Goal: Communication & Community: Answer question/provide support

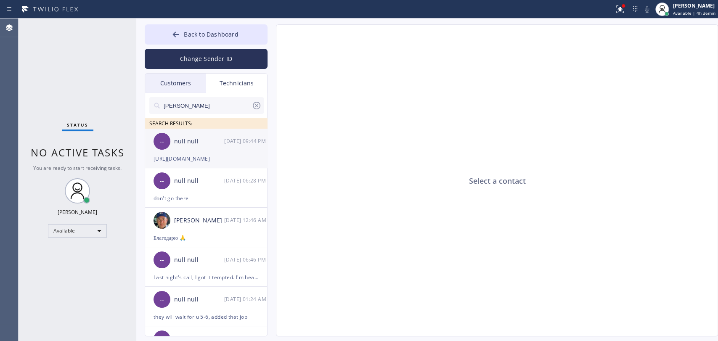
click at [224, 131] on div "-- null null 09/10 09:44 PM" at bounding box center [206, 141] width 123 height 25
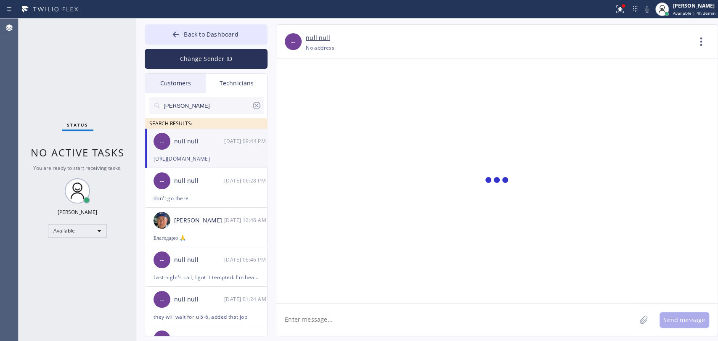
click at [178, 80] on div "Customers" at bounding box center [175, 83] width 61 height 19
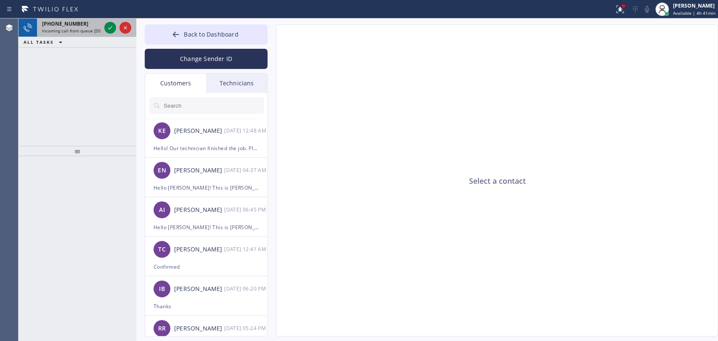
click at [69, 33] on div "+18189669606 Incoming call from queue [DSRs]" at bounding box center [70, 28] width 66 height 19
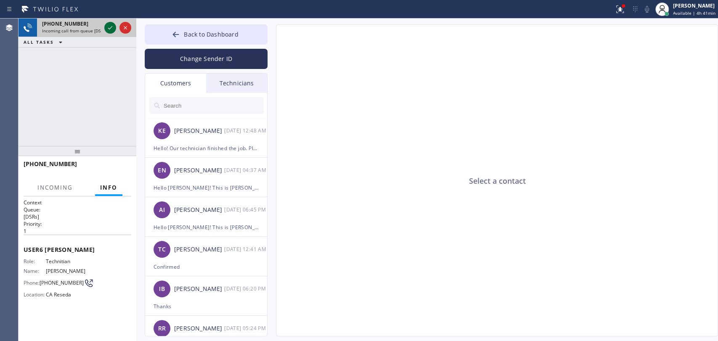
click at [113, 28] on icon at bounding box center [110, 28] width 10 height 10
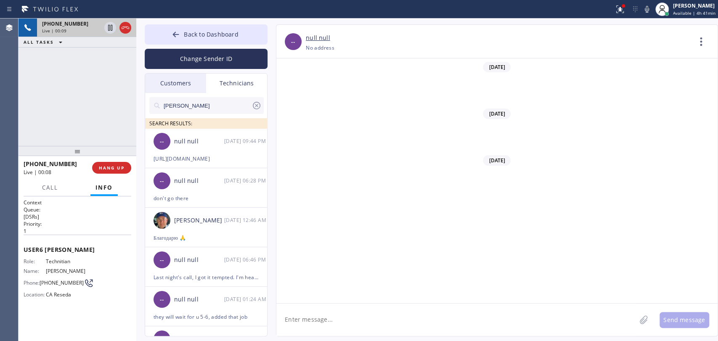
scroll to position [68901, 0]
click at [112, 167] on span "HANG UP" at bounding box center [112, 168] width 26 height 6
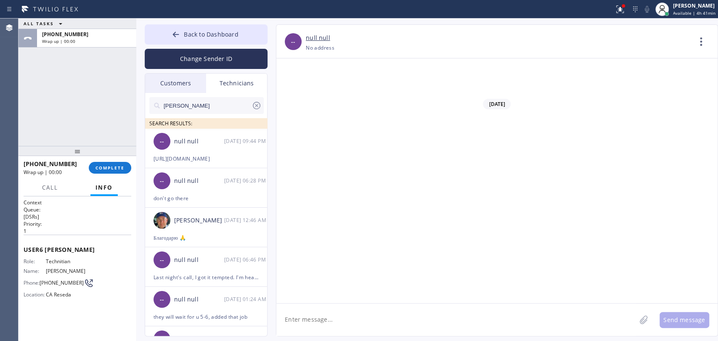
click at [356, 327] on textarea at bounding box center [456, 320] width 360 height 32
type textarea "done"
click at [120, 166] on span "COMPLETE" at bounding box center [110, 168] width 29 height 6
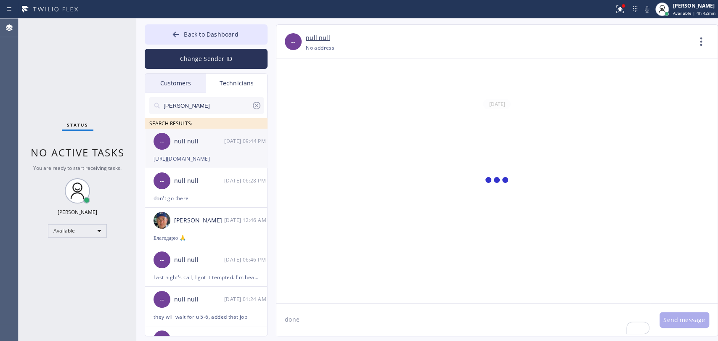
click at [208, 150] on div "-- null null 09/10 09:44 PM" at bounding box center [206, 141] width 123 height 25
click at [333, 324] on textarea "done" at bounding box center [463, 320] width 375 height 32
click at [692, 329] on div "done Send message" at bounding box center [496, 319] width 441 height 33
click at [690, 326] on button "Send message" at bounding box center [685, 320] width 50 height 16
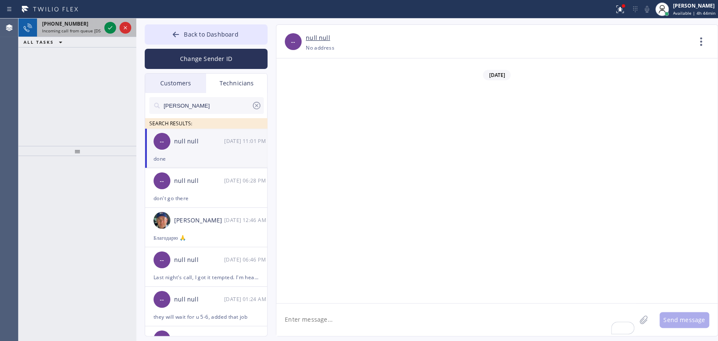
click at [54, 28] on span "Incoming call from queue [DSRs]" at bounding box center [74, 31] width 64 height 6
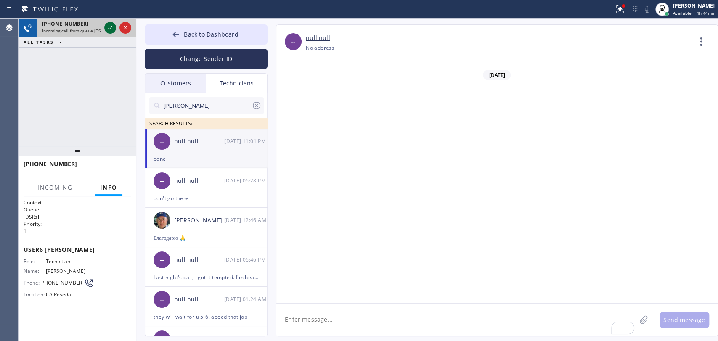
click at [110, 24] on icon at bounding box center [110, 28] width 10 height 10
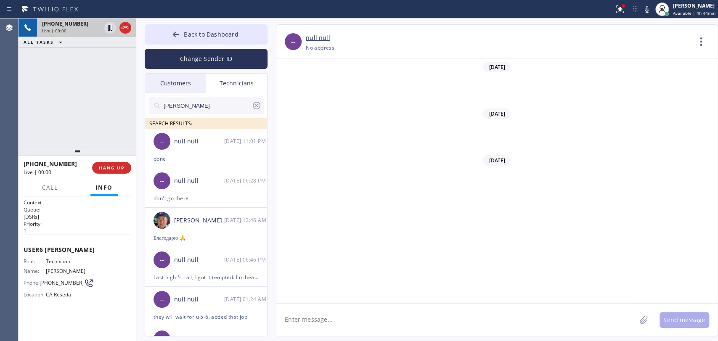
scroll to position [68930, 0]
click at [116, 165] on button "HANG UP" at bounding box center [111, 168] width 39 height 12
click at [116, 167] on span "HANG UP" at bounding box center [112, 168] width 26 height 6
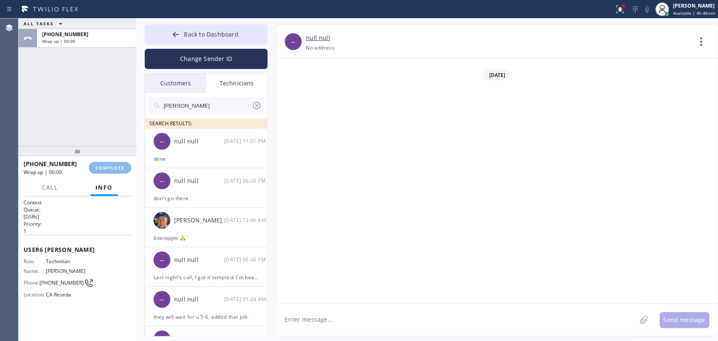
click at [115, 154] on div at bounding box center [78, 151] width 118 height 10
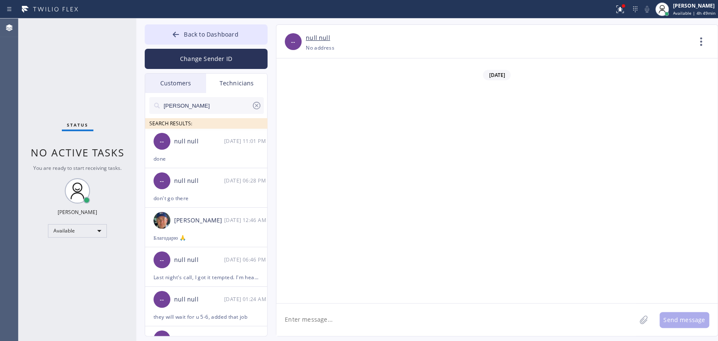
click at [184, 28] on button "Back to Dashboard" at bounding box center [206, 34] width 123 height 20
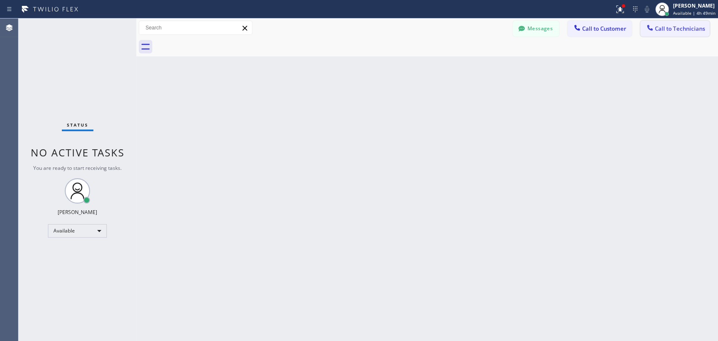
click at [673, 28] on span "Call to Technicians" at bounding box center [680, 29] width 50 height 8
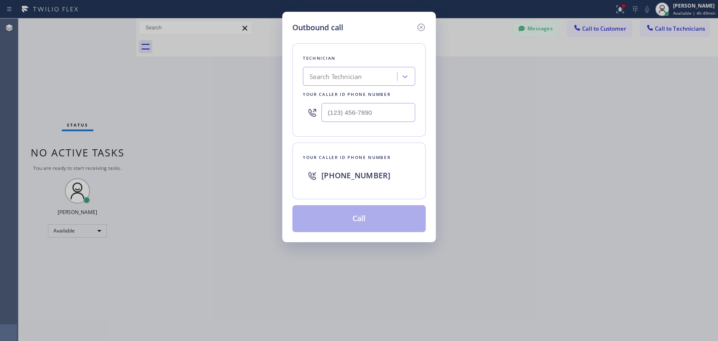
click at [327, 80] on div "Search Technician" at bounding box center [336, 77] width 52 height 10
type input "sev"
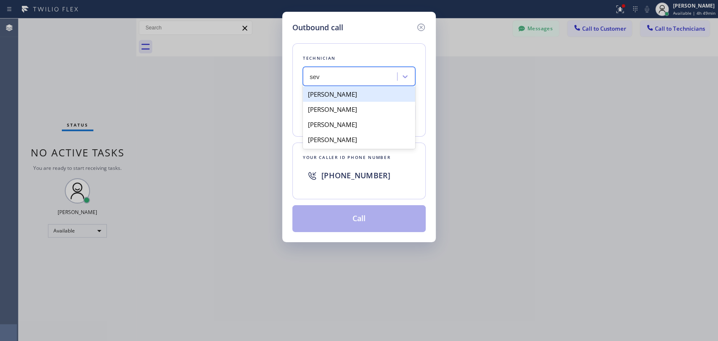
click at [330, 98] on div "[PERSON_NAME]" at bounding box center [359, 94] width 112 height 15
type input "[PHONE_NUMBER]"
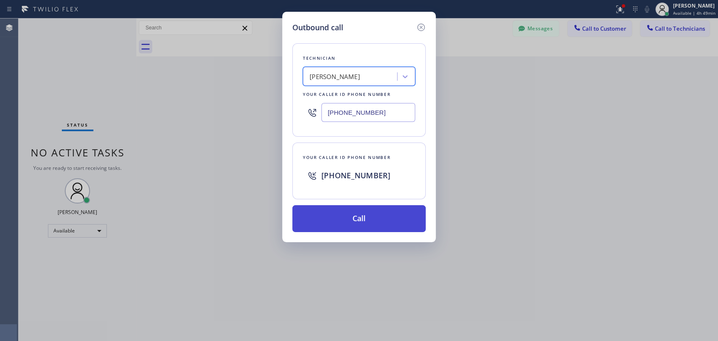
click at [341, 221] on button "Call" at bounding box center [358, 218] width 133 height 27
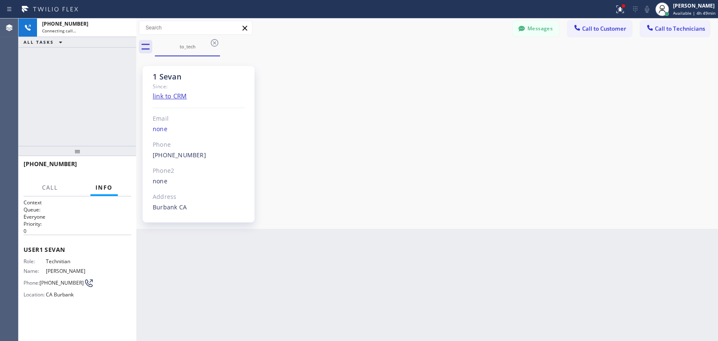
scroll to position [2573, 0]
click at [96, 169] on button "HANG UP" at bounding box center [111, 168] width 39 height 12
click at [99, 169] on span "HANG UP" at bounding box center [112, 168] width 26 height 6
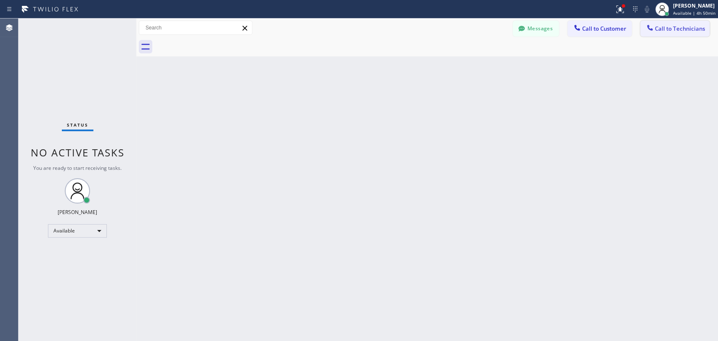
click at [666, 29] on span "Call to Technicians" at bounding box center [680, 29] width 50 height 8
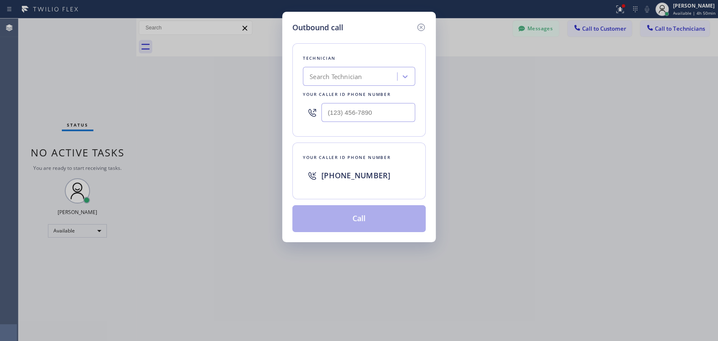
click at [397, 70] on div "Technician Search Technician Your caller id phone number" at bounding box center [358, 89] width 133 height 93
click at [391, 71] on div "Search Technician" at bounding box center [351, 76] width 92 height 15
type input "seva"
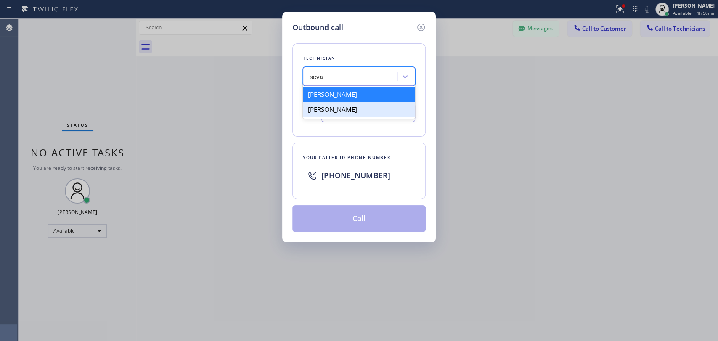
drag, startPoint x: 352, startPoint y: 95, endPoint x: 347, endPoint y: 108, distance: 13.8
click at [347, 108] on div "Sevan Parseghian Sevak Shirvanian" at bounding box center [359, 102] width 112 height 34
click at [347, 108] on div "[PERSON_NAME]" at bounding box center [359, 109] width 112 height 15
type input "[PHONE_NUMBER]"
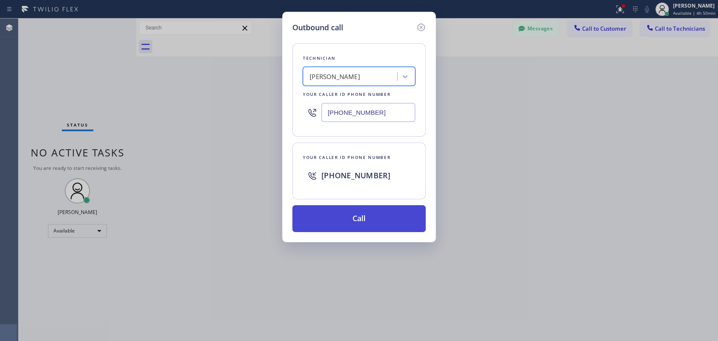
click at [340, 211] on button "Call" at bounding box center [358, 218] width 133 height 27
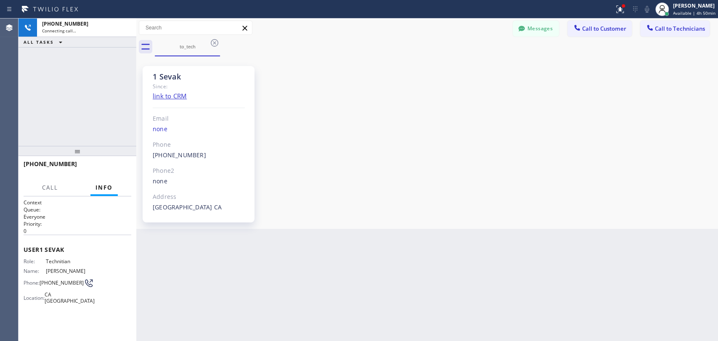
scroll to position [4462, 0]
click at [347, 228] on div "1 Sevak Since: link to CRM Email none Phone (818) 625-1094 Outbound call Techni…" at bounding box center [427, 142] width 582 height 173
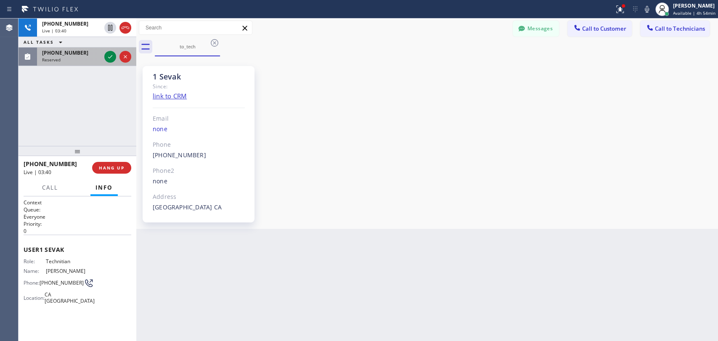
click at [47, 59] on span "Reserved" at bounding box center [51, 60] width 19 height 6
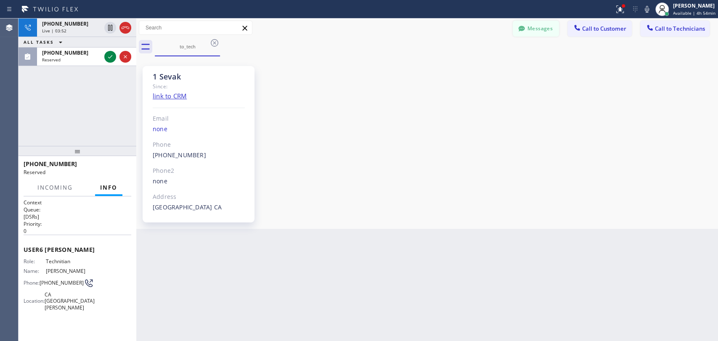
click at [530, 35] on button "Messages" at bounding box center [536, 29] width 46 height 16
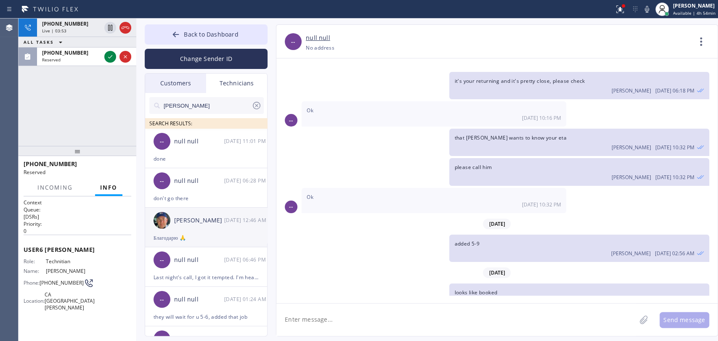
click at [171, 226] on div "Nikolai Suvorov 09/10 12:46 AM" at bounding box center [206, 220] width 123 height 25
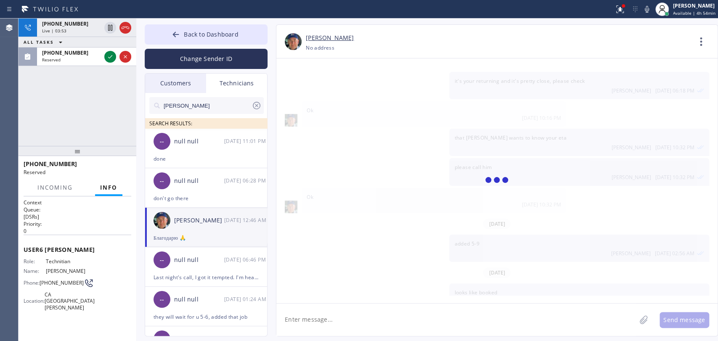
click at [323, 320] on textarea at bounding box center [456, 320] width 360 height 32
type textarea "sec"
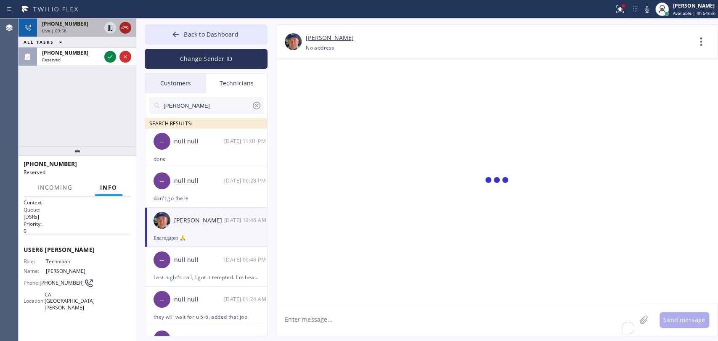
click at [125, 27] on icon at bounding box center [126, 28] width 8 height 3
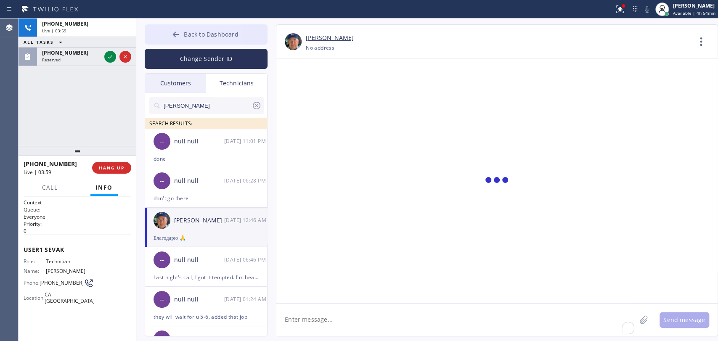
click at [198, 28] on button "Back to Dashboard" at bounding box center [206, 34] width 123 height 20
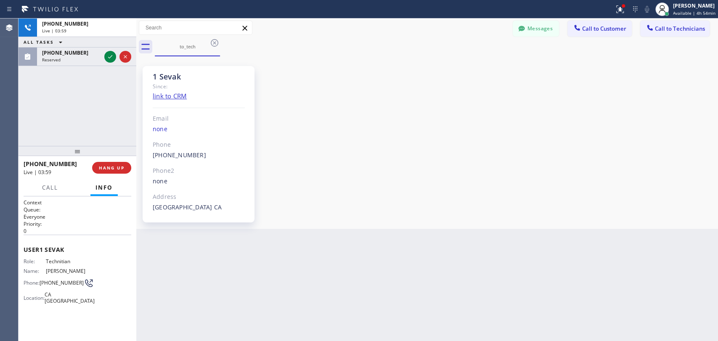
click at [666, 33] on button "Call to Technicians" at bounding box center [674, 29] width 69 height 16
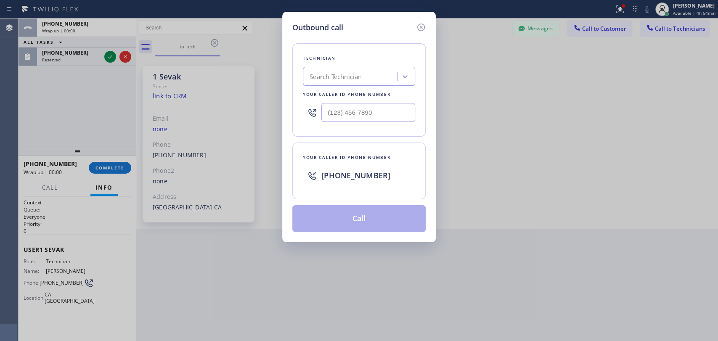
click at [284, 97] on div "Outbound call Technician Search Technician Your caller id phone number Your cal…" at bounding box center [359, 170] width 718 height 341
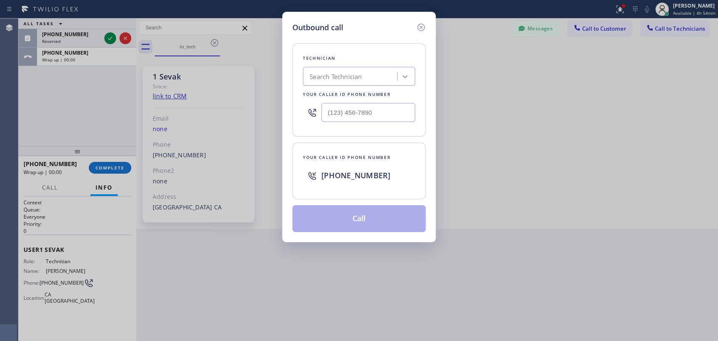
scroll to position [91087, 0]
click at [331, 79] on div "Search Technician" at bounding box center [336, 77] width 52 height 10
type input "Nick"
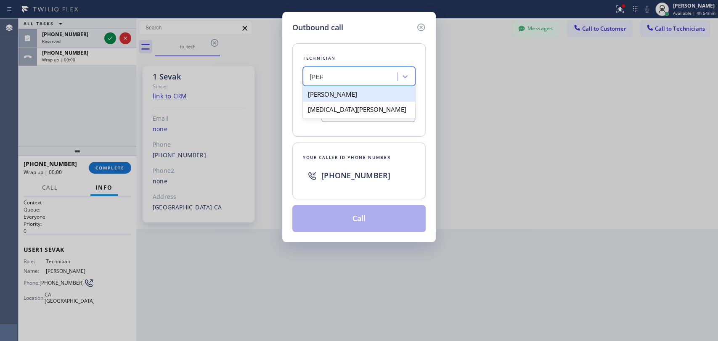
click at [336, 96] on div "[PERSON_NAME]" at bounding box center [359, 94] width 112 height 15
type input "[PHONE_NUMBER]"
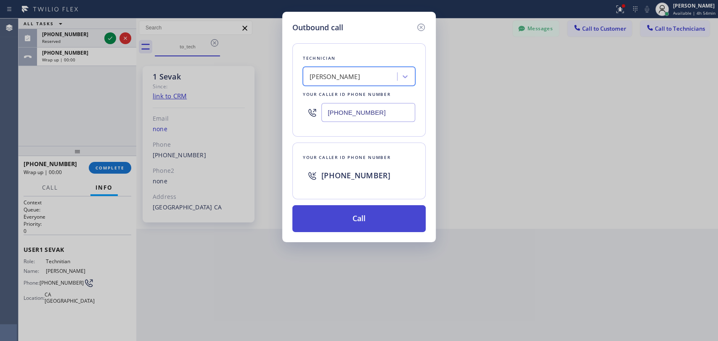
click at [345, 218] on button "Call" at bounding box center [358, 218] width 133 height 27
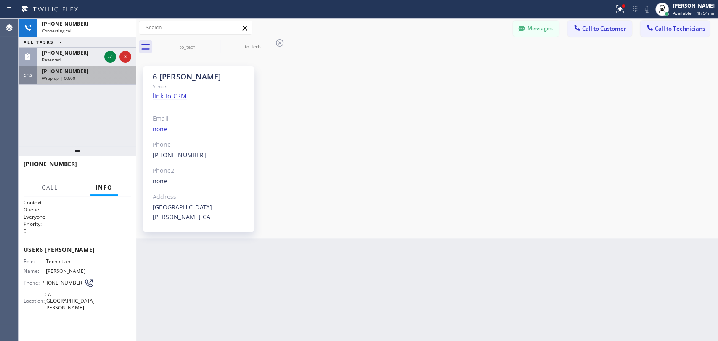
click at [62, 59] on div "Reserved" at bounding box center [71, 60] width 59 height 6
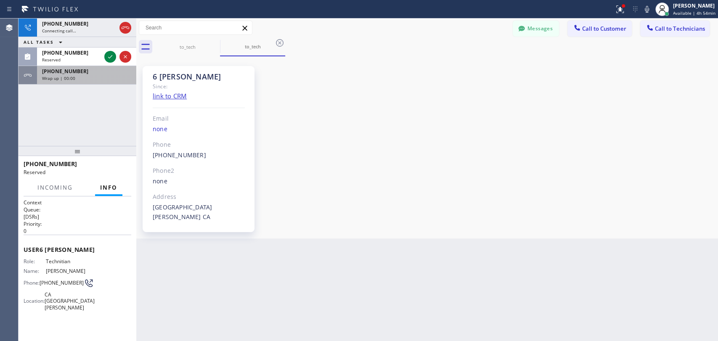
click at [68, 77] on span "Wrap up | 00:00" at bounding box center [58, 78] width 33 height 6
click at [91, 162] on div "(347) 417-3881 Reserved" at bounding box center [78, 168] width 108 height 22
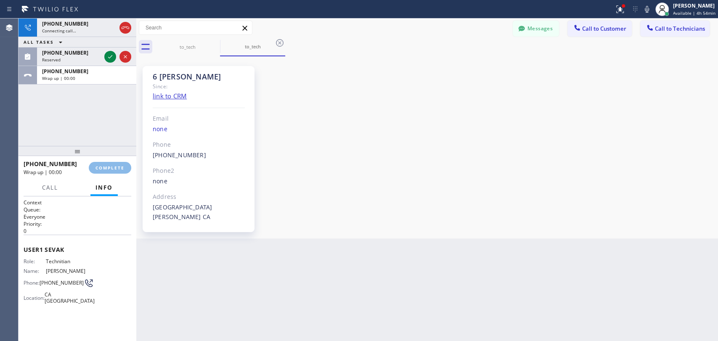
click at [56, 123] on div "+13474173881 Connecting call… ALL TASKS ALL TASKS ACTIVE TASKS TASKS IN WRAP UP…" at bounding box center [78, 82] width 118 height 127
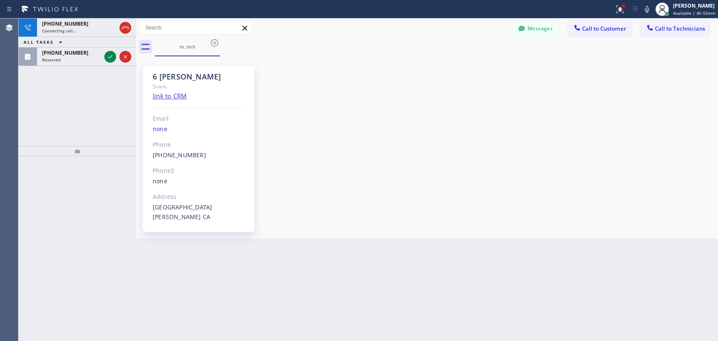
scroll to position [91087, 0]
click at [523, 30] on icon at bounding box center [521, 28] width 6 height 5
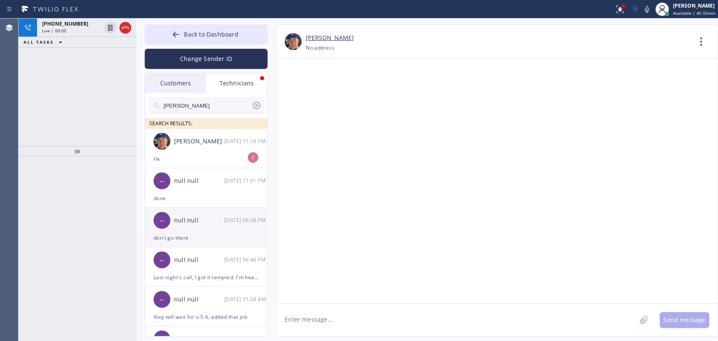
click at [179, 159] on div "Ок" at bounding box center [206, 159] width 105 height 10
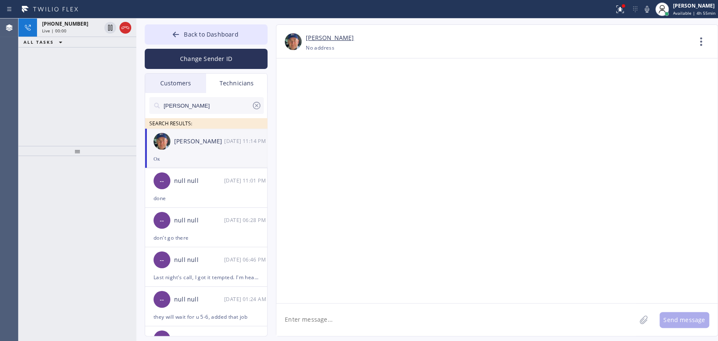
scroll to position [91114, 0]
click at [327, 324] on textarea "To enrich screen reader interactions, please activate Accessibility in Grammarl…" at bounding box center [456, 320] width 360 height 32
click at [37, 58] on div "[PHONE_NUMBER] Reserved" at bounding box center [70, 57] width 66 height 19
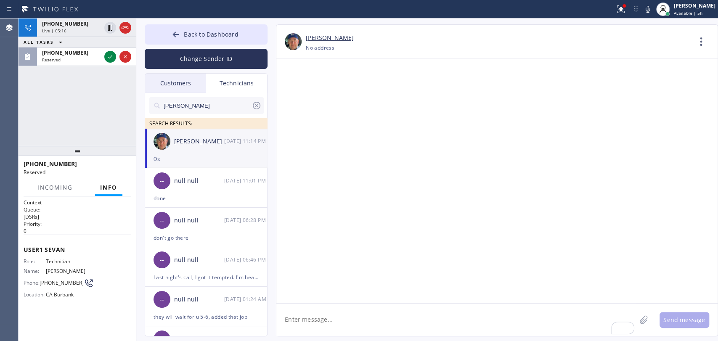
click at [207, 106] on input "[PERSON_NAME]" at bounding box center [207, 105] width 89 height 17
click at [173, 132] on div "[PERSON_NAME] [DATE] 11:14 PM" at bounding box center [206, 141] width 123 height 25
click at [314, 314] on textarea "To enrich screen reader interactions, please activate Accessibility in Grammarl…" at bounding box center [456, 320] width 360 height 32
paste textarea "[URL][DOMAIN_NAME]"
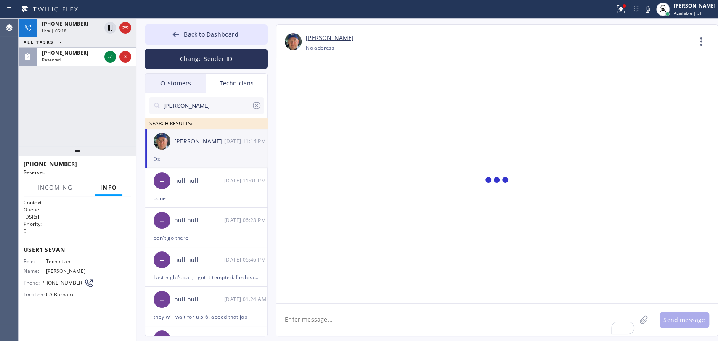
type textarea "[URL][DOMAIN_NAME]"
click at [183, 159] on div "[URL][DOMAIN_NAME]" at bounding box center [206, 159] width 105 height 10
drag, startPoint x: 319, startPoint y: 322, endPoint x: 347, endPoint y: 300, distance: 35.6
click at [319, 322] on textarea "To enrich screen reader interactions, please activate Accessibility in Grammarl…" at bounding box center [456, 320] width 360 height 32
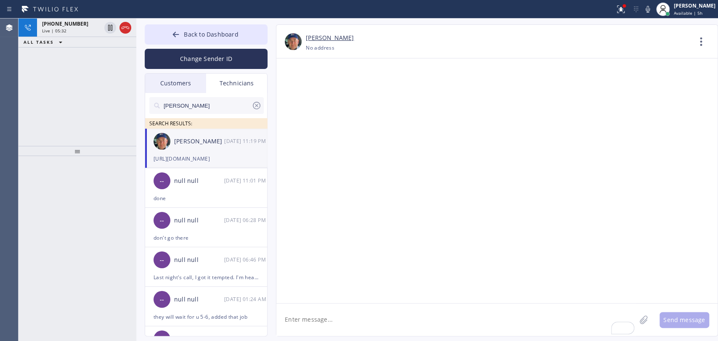
drag, startPoint x: 327, startPoint y: 188, endPoint x: 317, endPoint y: 190, distance: 9.8
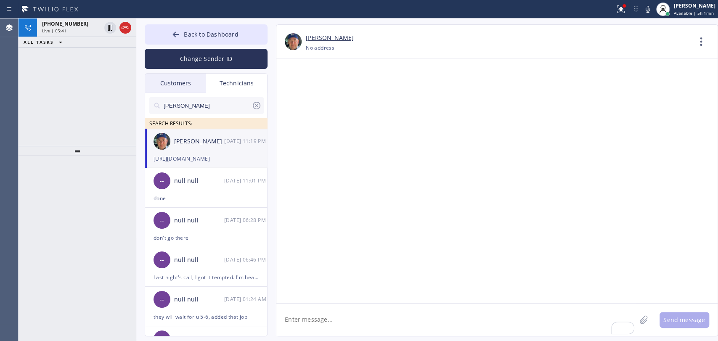
click at [124, 29] on icon at bounding box center [125, 28] width 10 height 10
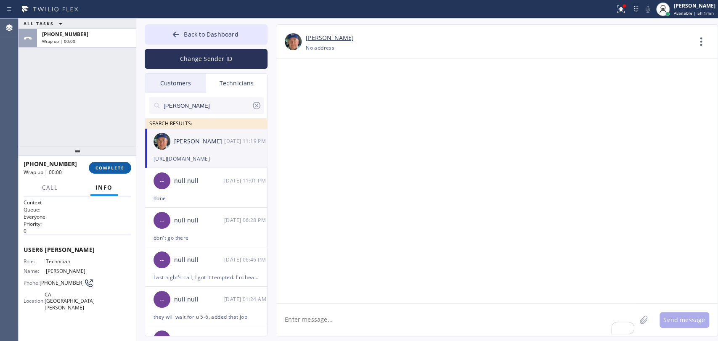
click at [98, 169] on span "COMPLETE" at bounding box center [110, 168] width 29 height 6
click at [79, 125] on div "ALL TASKS ALL TASKS ACTIVE TASKS TASKS IN WRAP UP [PHONE_NUMBER] Wrap up | 00:00" at bounding box center [78, 82] width 118 height 127
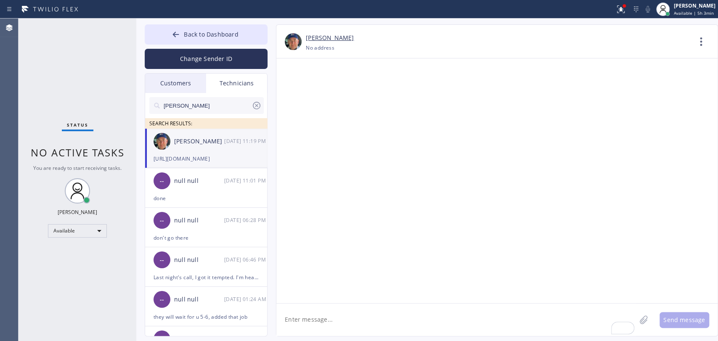
click at [210, 36] on span "Back to Dashboard" at bounding box center [211, 34] width 54 height 8
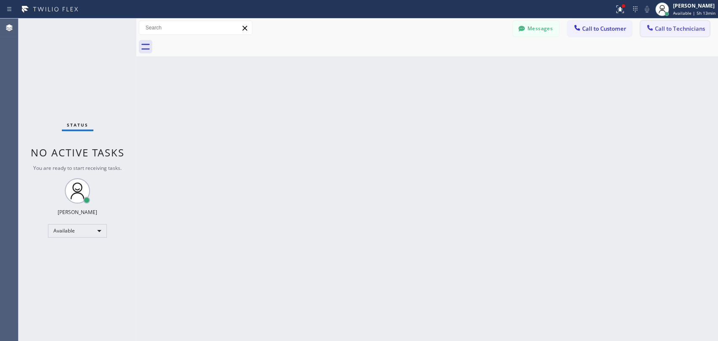
click at [697, 24] on button "Call to Technicians" at bounding box center [674, 29] width 69 height 16
click at [0, 0] on div "Your caller id phone number" at bounding box center [0, 0] width 0 height 0
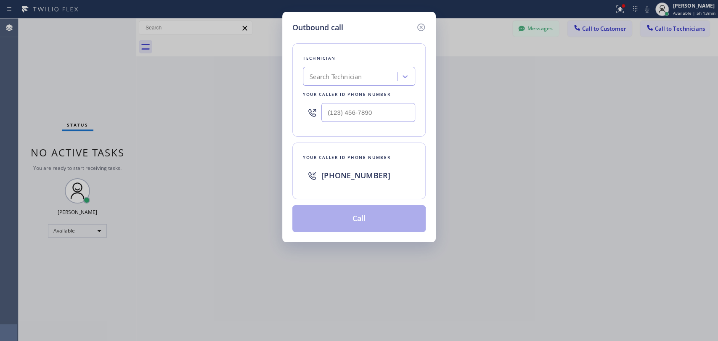
click at [370, 82] on div "Search Technician" at bounding box center [359, 76] width 112 height 19
type input "ser"
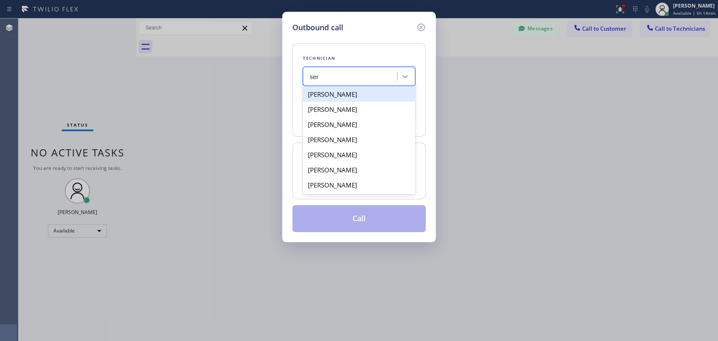
click at [347, 89] on div "[PERSON_NAME]" at bounding box center [359, 94] width 112 height 15
type input "[PHONE_NUMBER]"
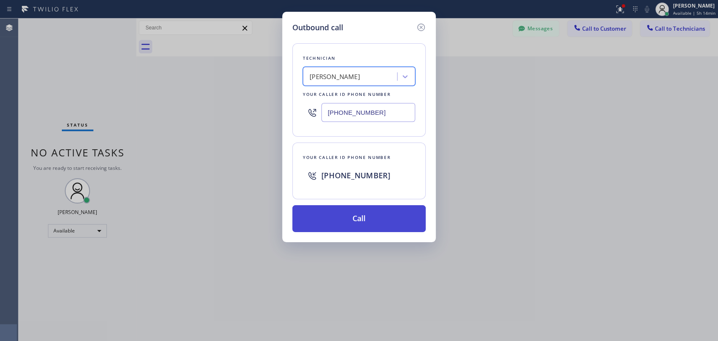
click at [326, 228] on button "Call" at bounding box center [358, 218] width 133 height 27
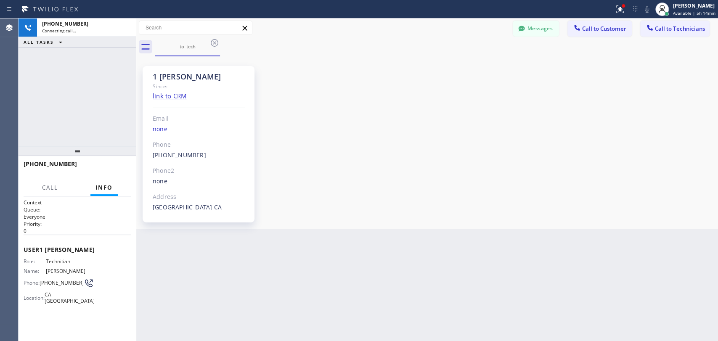
scroll to position [903, 0]
click at [128, 164] on button "HANG UP" at bounding box center [111, 168] width 39 height 12
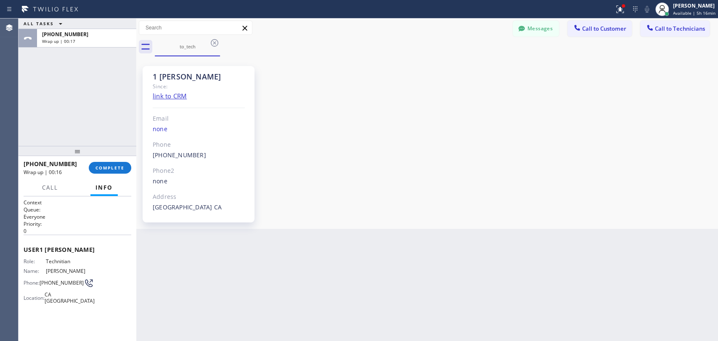
click at [109, 156] on div at bounding box center [78, 151] width 118 height 10
click at [109, 162] on div "[PHONE_NUMBER] Wrap up | 00:17 COMPLETE" at bounding box center [78, 169] width 108 height 22
click at [109, 164] on button "COMPLETE" at bounding box center [110, 169] width 42 height 12
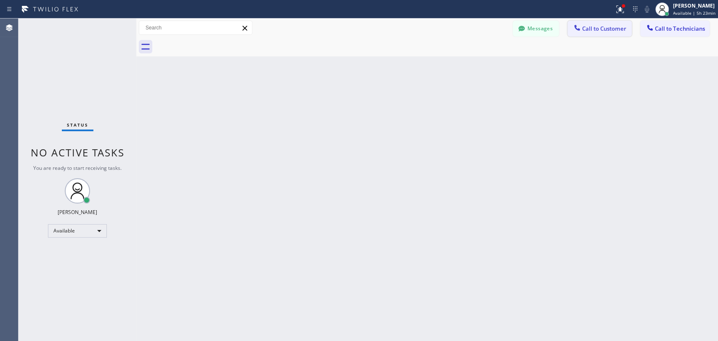
click at [578, 29] on icon at bounding box center [576, 27] width 5 height 5
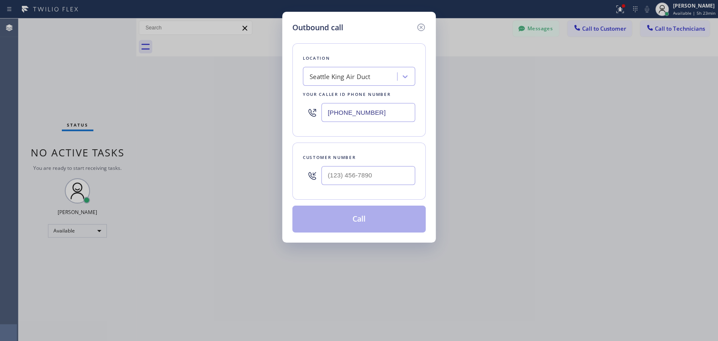
click at [345, 80] on div "Seattle King Air Duct" at bounding box center [340, 77] width 61 height 10
paste input "HVAC Alliance Expert"
type input "HVAC Alliance Expert"
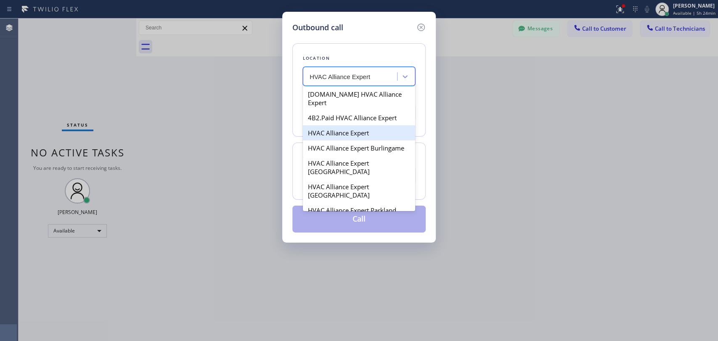
click at [337, 125] on div "HVAC Alliance Expert" at bounding box center [359, 132] width 112 height 15
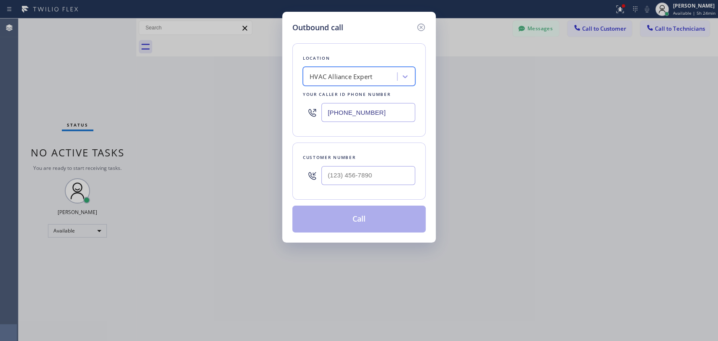
click at [349, 72] on div "HVAC Alliance Expert" at bounding box center [341, 77] width 63 height 10
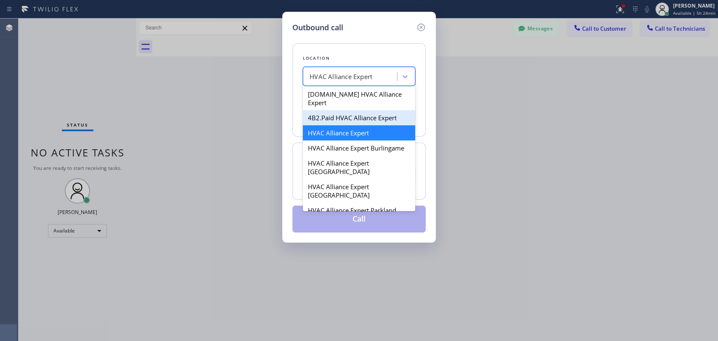
click at [343, 112] on div "4B2.Paid HVAC Alliance Expert" at bounding box center [359, 117] width 112 height 15
type input "[PHONE_NUMBER]"
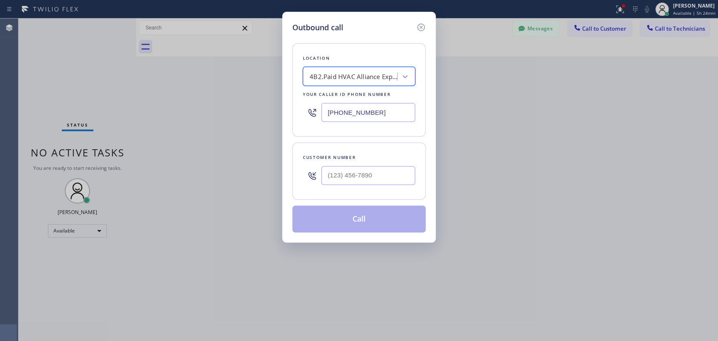
click at [339, 175] on input "text" at bounding box center [368, 175] width 94 height 19
paste input "646) 258-5043"
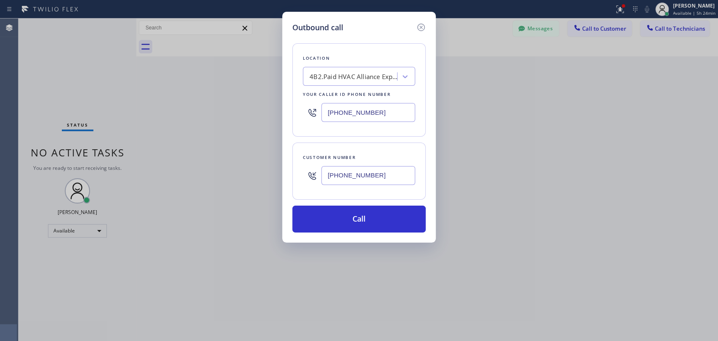
type input "[PHONE_NUMBER]"
drag, startPoint x: 359, startPoint y: 208, endPoint x: 358, endPoint y: 212, distance: 4.3
click at [358, 212] on button "Call" at bounding box center [358, 219] width 133 height 27
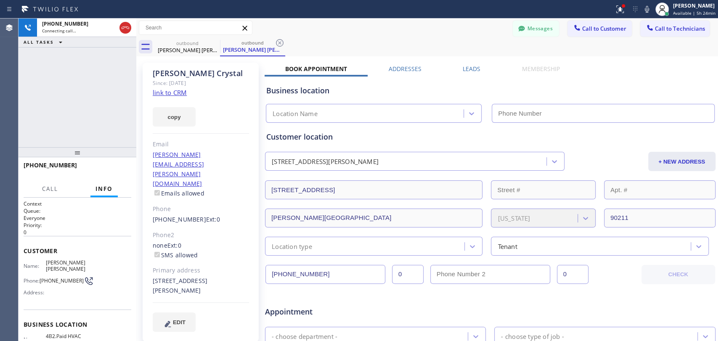
type input "[PHONE_NUMBER]"
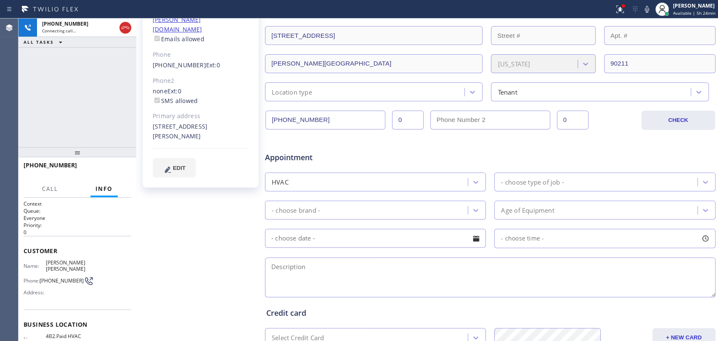
scroll to position [187, 0]
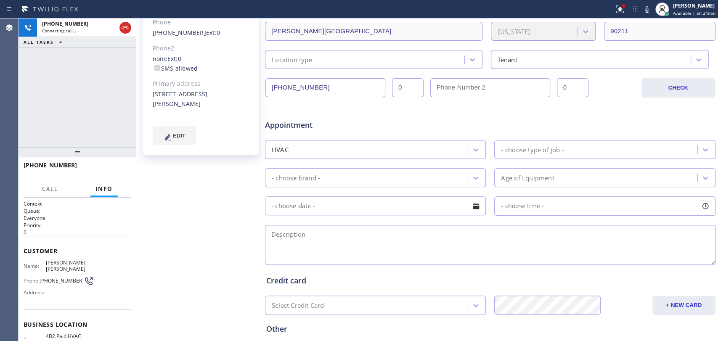
click at [328, 240] on textarea at bounding box center [490, 245] width 451 height 40
click at [349, 233] on textarea "is stuck on the inspection and he won't be able to come [DATE] on time" at bounding box center [490, 245] width 451 height 40
click at [532, 225] on textarea "is stuck on the inspection and he won't be able to come [DATE] on time" at bounding box center [490, 245] width 451 height 40
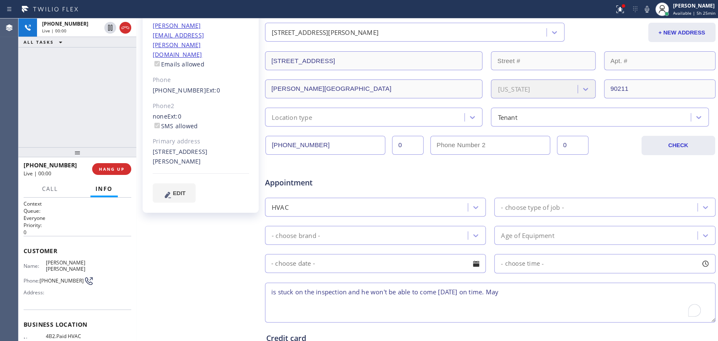
scroll to position [0, 0]
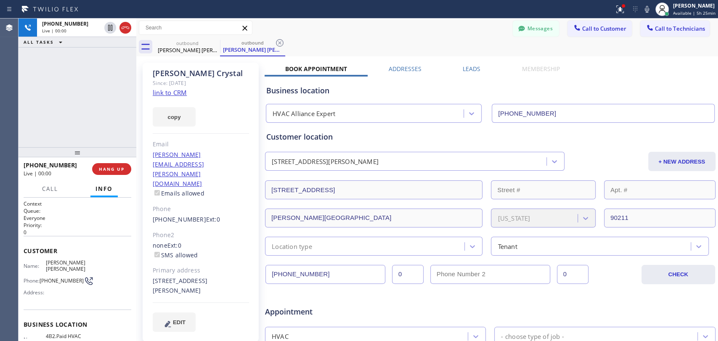
type textarea "is stuck on the inspection and he won't be able to come [DATE] on time. May"
click at [225, 204] on div "Phone" at bounding box center [201, 209] width 96 height 10
click at [116, 171] on span "HANG UP" at bounding box center [112, 169] width 26 height 6
click at [293, 273] on input "[PHONE_NUMBER]" at bounding box center [325, 274] width 120 height 19
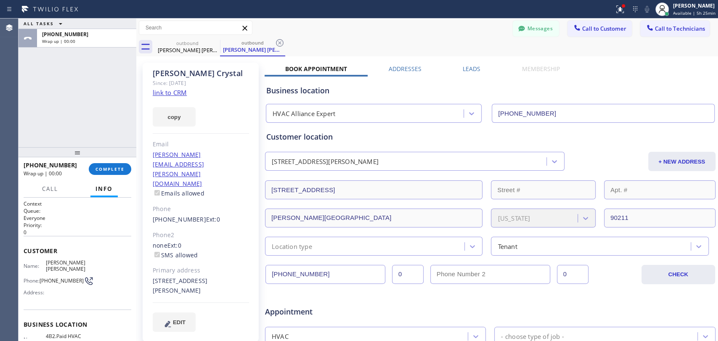
click at [293, 273] on input "[PHONE_NUMBER]" at bounding box center [325, 274] width 120 height 19
click at [531, 34] on button "Messages" at bounding box center [536, 29] width 46 height 16
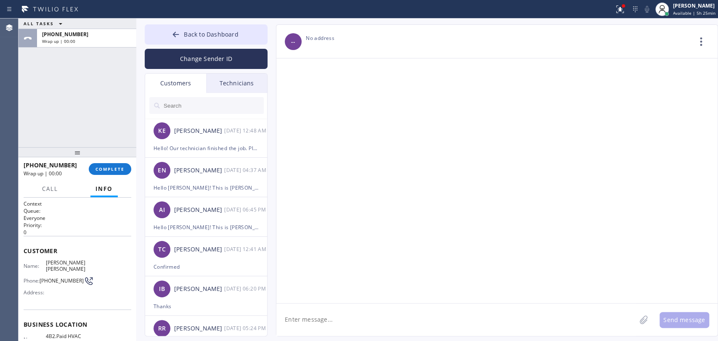
click at [531, 29] on div "-- Choose phone number No address Contact Full Information Call to Customer" at bounding box center [496, 42] width 441 height 34
click at [172, 81] on div "Customers" at bounding box center [175, 83] width 61 height 19
click at [176, 112] on input "text" at bounding box center [213, 105] width 101 height 17
click at [177, 107] on input "text" at bounding box center [213, 105] width 101 height 17
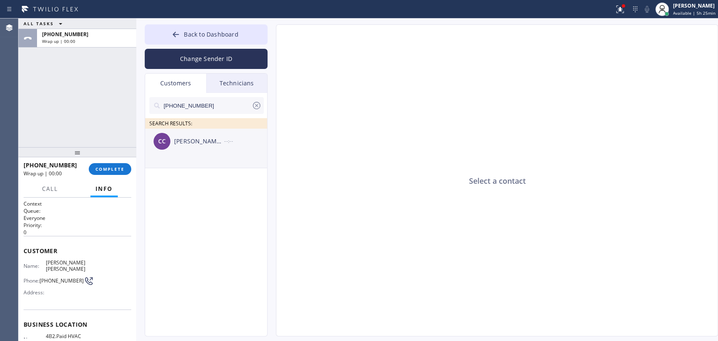
click at [189, 153] on div "CC [PERSON_NAME] [PERSON_NAME] --:--" at bounding box center [206, 141] width 123 height 25
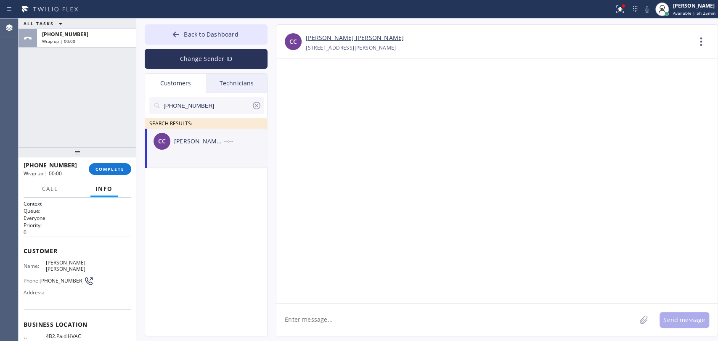
click at [325, 317] on textarea at bounding box center [456, 320] width 360 height 32
drag, startPoint x: 211, startPoint y: 152, endPoint x: 219, endPoint y: 162, distance: 12.9
click at [211, 152] on div "CC [PERSON_NAME] [PERSON_NAME] --:--" at bounding box center [206, 141] width 123 height 25
click at [337, 310] on textarea "To enrich screen reader interactions, please activate Accessibility in Grammarl…" at bounding box center [456, 320] width 360 height 32
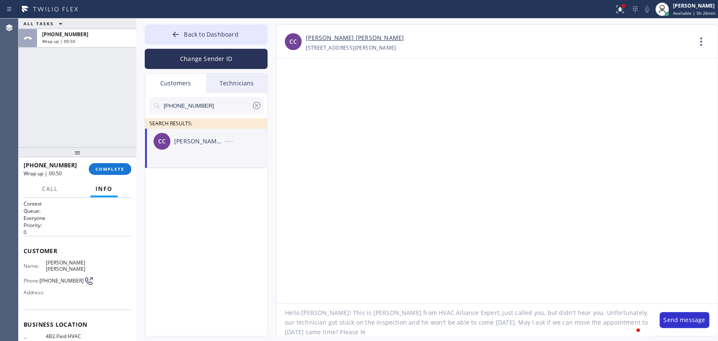
scroll to position [7, 0]
type textarea "Hello [PERSON_NAME]! This is [PERSON_NAME] from HVAC Alliance Expert, just call…"
click at [665, 321] on button "Send message" at bounding box center [685, 320] width 50 height 16
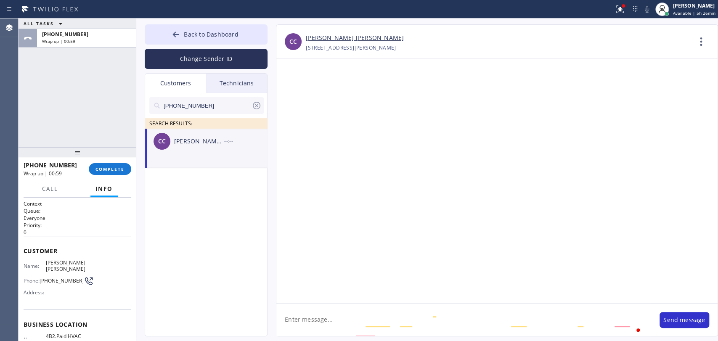
scroll to position [0, 0]
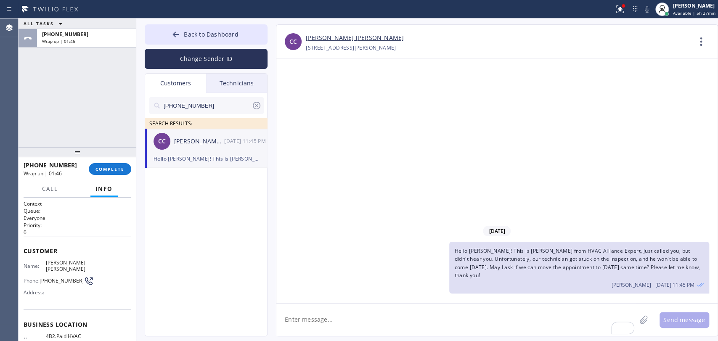
drag, startPoint x: 120, startPoint y: 167, endPoint x: 116, endPoint y: 159, distance: 9.2
click at [120, 167] on span "COMPLETE" at bounding box center [110, 169] width 29 height 6
click at [102, 127] on div "ALL TASKS ALL TASKS ACTIVE TASKS TASKS IN WRAP UP [PHONE_NUMBER] Wrap up | 01:47" at bounding box center [78, 83] width 118 height 129
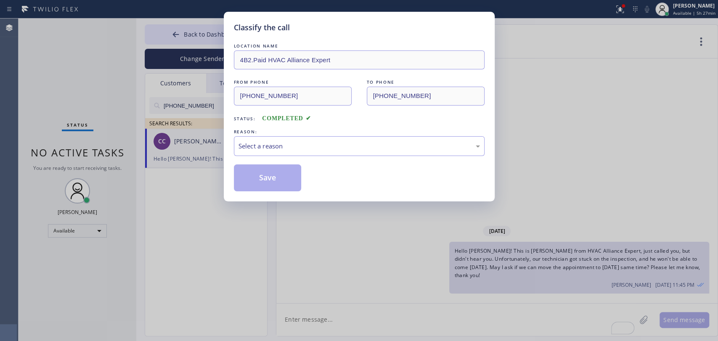
click at [263, 131] on div "REASON:" at bounding box center [359, 131] width 251 height 9
click at [266, 151] on div "Select a reason" at bounding box center [359, 146] width 251 height 20
click at [271, 186] on button "Save" at bounding box center [268, 178] width 68 height 27
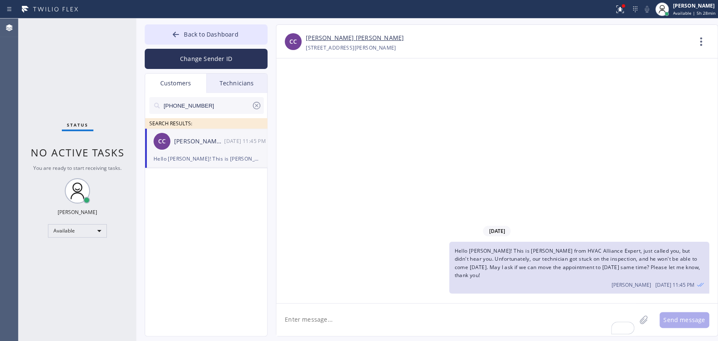
click at [180, 143] on div "[PERSON_NAME] [PERSON_NAME]" at bounding box center [199, 142] width 50 height 10
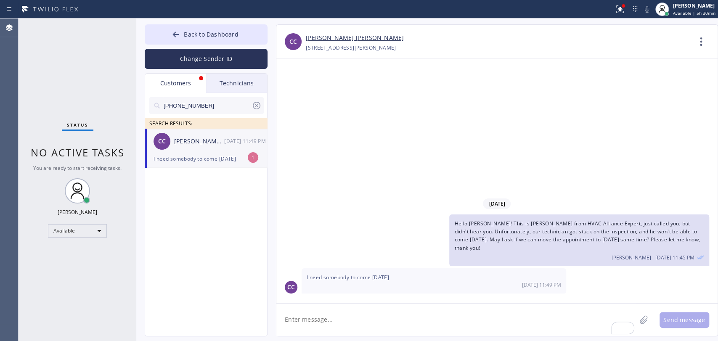
click at [195, 142] on div "[PERSON_NAME] [PERSON_NAME]" at bounding box center [199, 142] width 50 height 10
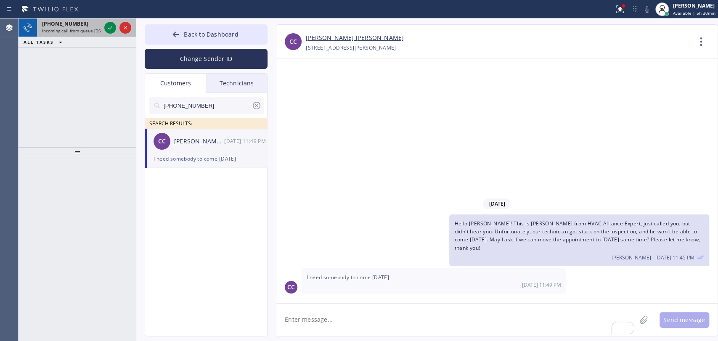
click at [50, 29] on span "Incoming call from queue [DSRs]" at bounding box center [74, 31] width 64 height 6
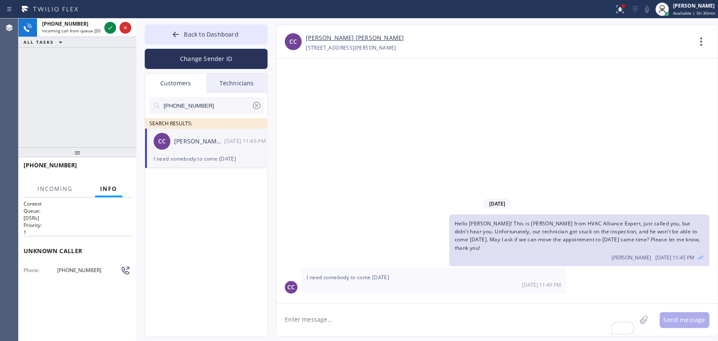
click at [84, 271] on span "[PHONE_NUMBER]" at bounding box center [88, 270] width 63 height 6
click at [685, 8] on div "[PERSON_NAME]" at bounding box center [694, 5] width 42 height 7
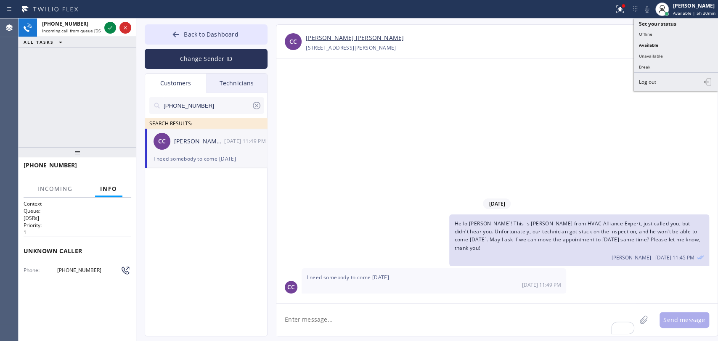
click at [326, 316] on textarea "To enrich screen reader interactions, please activate Accessibility in Grammarl…" at bounding box center [456, 320] width 360 height 32
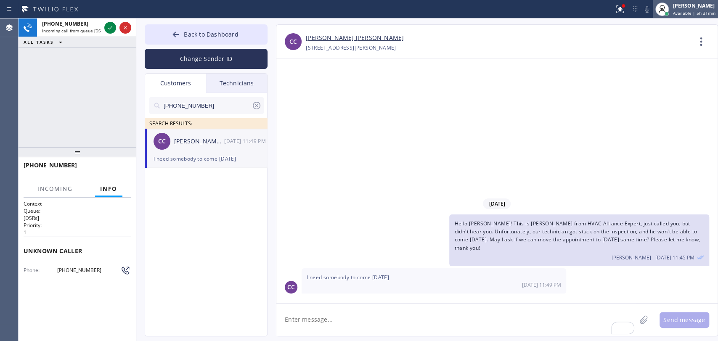
click at [679, 11] on span "Available | 5h 31min" at bounding box center [694, 13] width 42 height 6
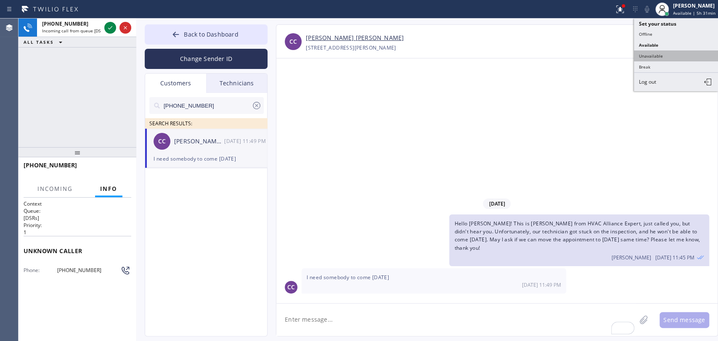
click at [656, 50] on button "Unavailable" at bounding box center [676, 55] width 84 height 11
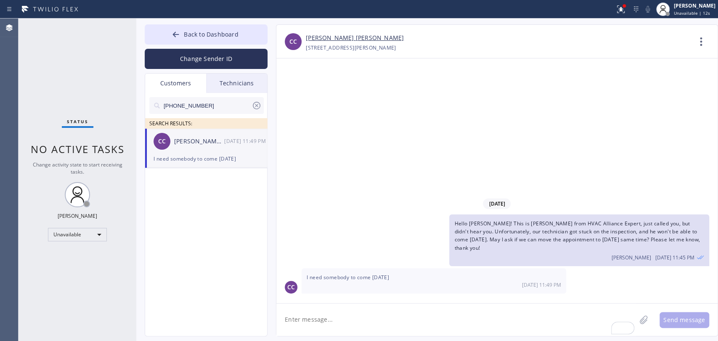
click at [331, 327] on textarea "To enrich screen reader interactions, please activate Accessibility in Grammarl…" at bounding box center [456, 320] width 360 height 32
type textarea "Sorry, on the line now. Let me check if we could send anyone else [DATE], I wil…"
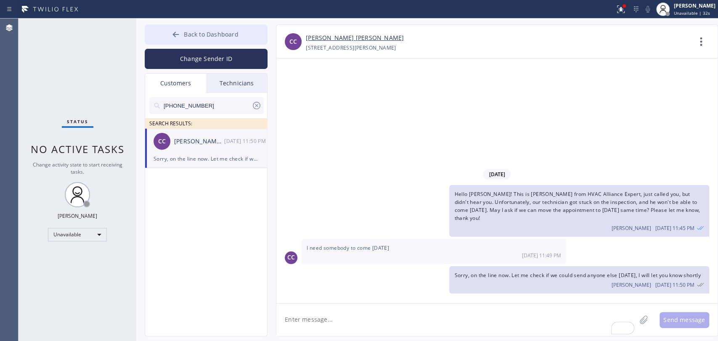
click at [195, 37] on span "Back to Dashboard" at bounding box center [211, 34] width 54 height 8
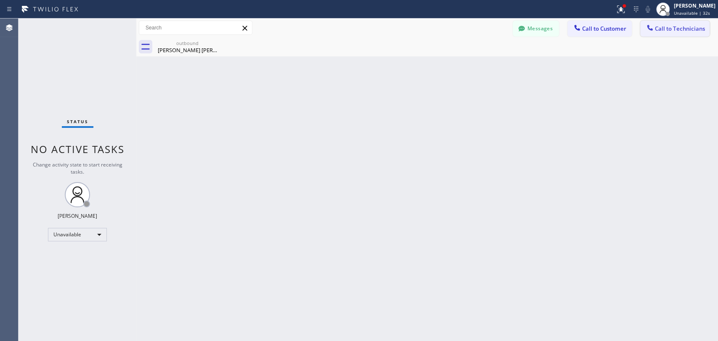
click at [693, 33] on button "Call to Technicians" at bounding box center [674, 29] width 69 height 16
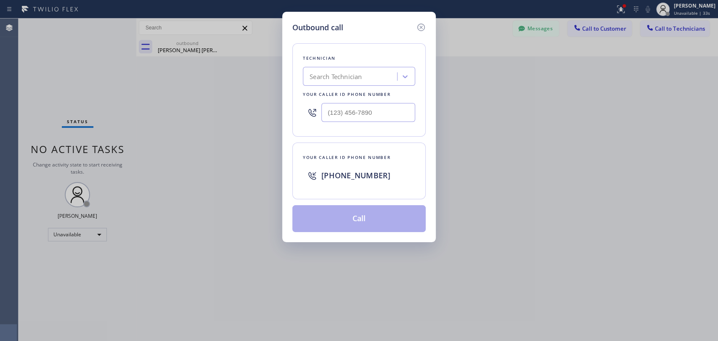
click at [355, 79] on div "Search Technician" at bounding box center [351, 76] width 92 height 15
type input "Seva"
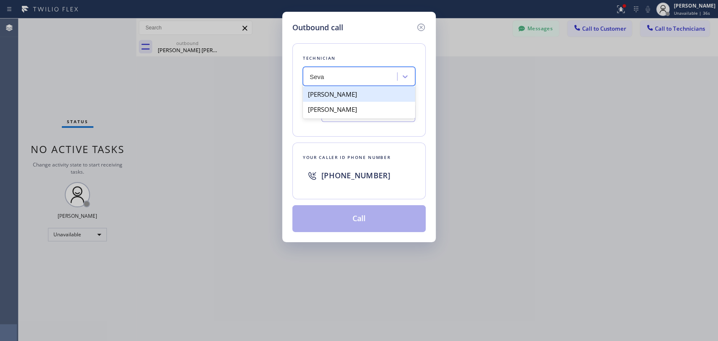
click at [334, 92] on div "[PERSON_NAME]" at bounding box center [359, 94] width 112 height 15
type input "[PHONE_NUMBER]"
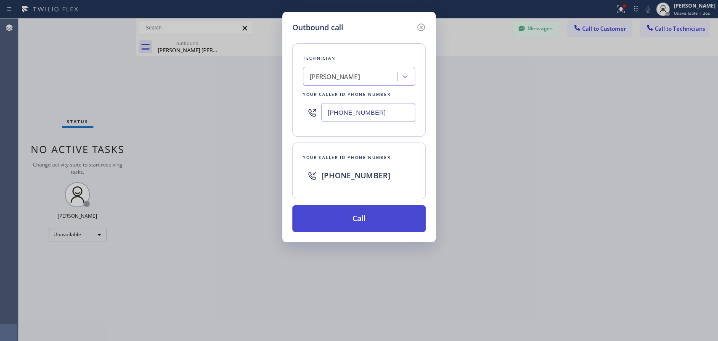
click at [332, 219] on button "Call" at bounding box center [358, 218] width 133 height 27
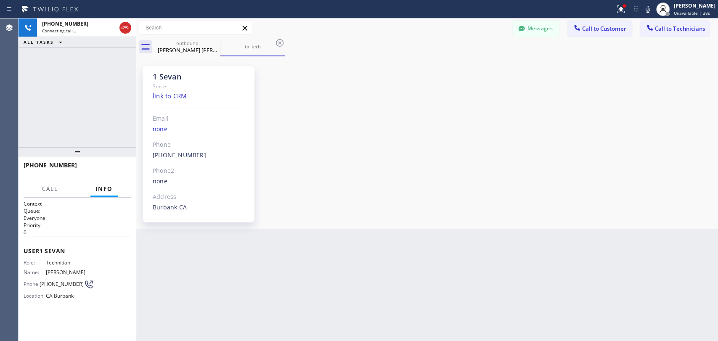
scroll to position [2573, 0]
click at [129, 33] on div at bounding box center [125, 28] width 15 height 19
click at [2, 133] on div "Agent Desktop" at bounding box center [9, 180] width 18 height 323
click at [125, 28] on icon at bounding box center [125, 28] width 10 height 10
click at [116, 28] on div "Connecting call…" at bounding box center [79, 31] width 74 height 6
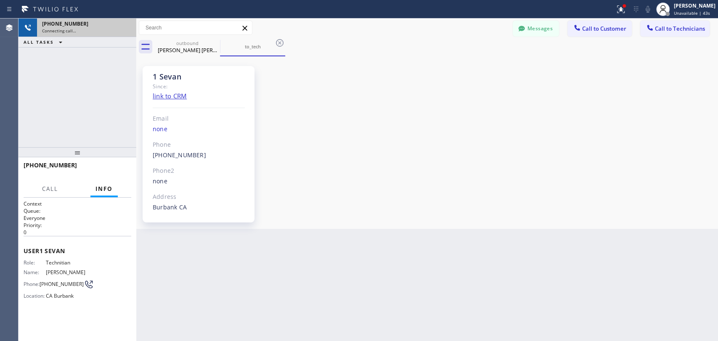
click at [70, 109] on div "[PHONE_NUMBER] Connecting call… ALL TASKS ALL TASKS ACTIVE TASKS TASKS IN WRAP …" at bounding box center [78, 83] width 118 height 129
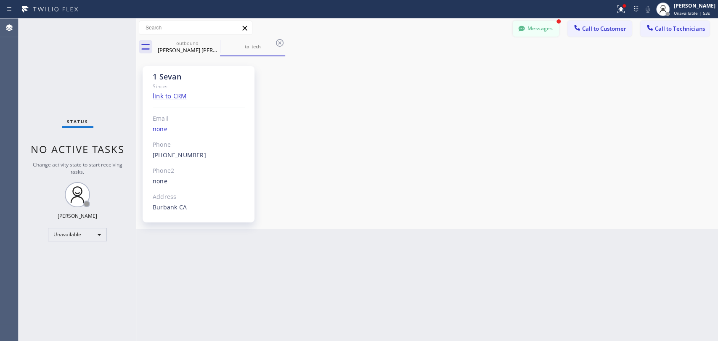
click at [539, 33] on button "Messages" at bounding box center [536, 29] width 46 height 16
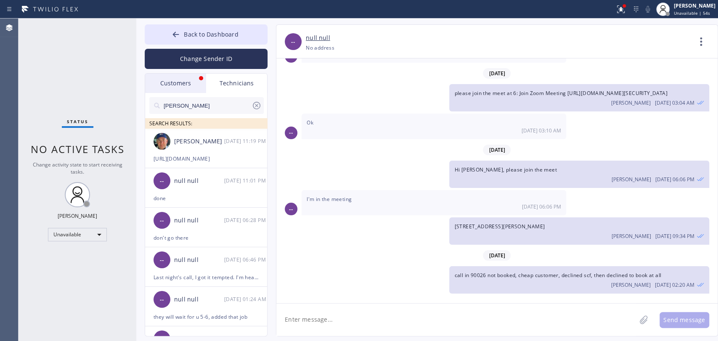
click at [188, 96] on div "[PERSON_NAME] SEARCH RESULTS:" at bounding box center [206, 111] width 123 height 36
click at [188, 92] on div "Customers" at bounding box center [175, 83] width 61 height 19
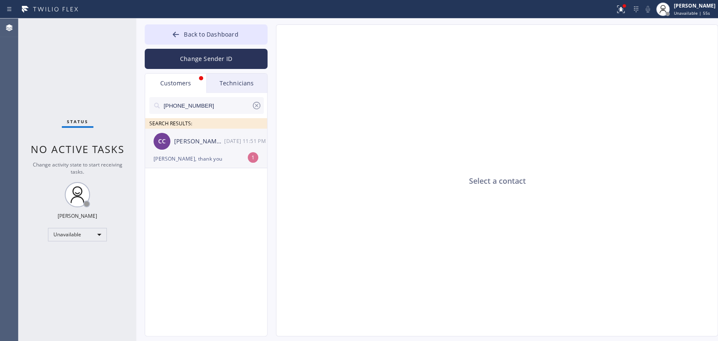
click at [186, 146] on div "CC [PERSON_NAME] [PERSON_NAME] [DATE] 11:51 PM" at bounding box center [206, 141] width 123 height 25
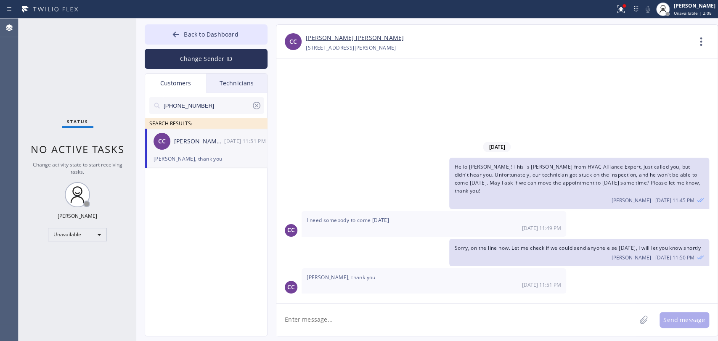
click at [327, 318] on textarea at bounding box center [456, 320] width 360 height 32
click at [226, 29] on button "Back to Dashboard" at bounding box center [206, 34] width 123 height 20
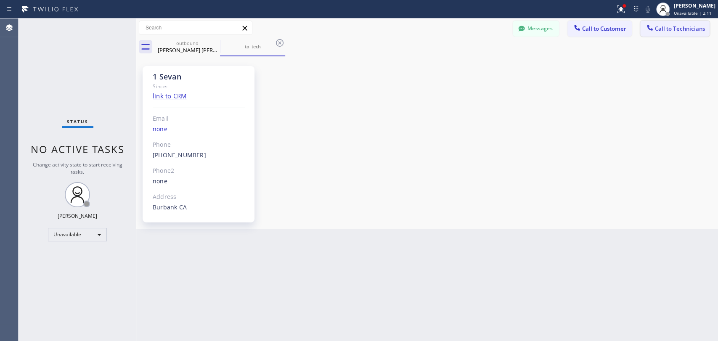
click at [687, 29] on span "Call to Technicians" at bounding box center [680, 29] width 50 height 8
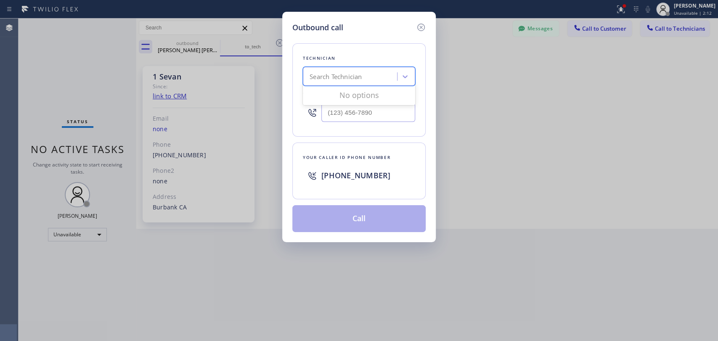
click at [382, 73] on div "Search Technician" at bounding box center [351, 76] width 92 height 15
type input "sva"
click at [356, 76] on div "Search Technician" at bounding box center [351, 76] width 92 height 15
type input "seva"
click at [332, 97] on div "[PERSON_NAME]" at bounding box center [359, 94] width 112 height 15
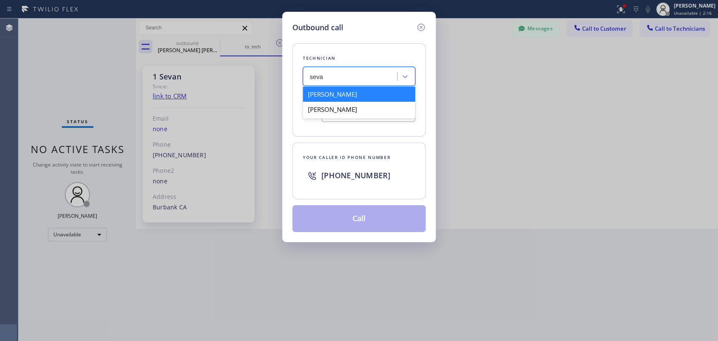
type input "[PHONE_NUMBER]"
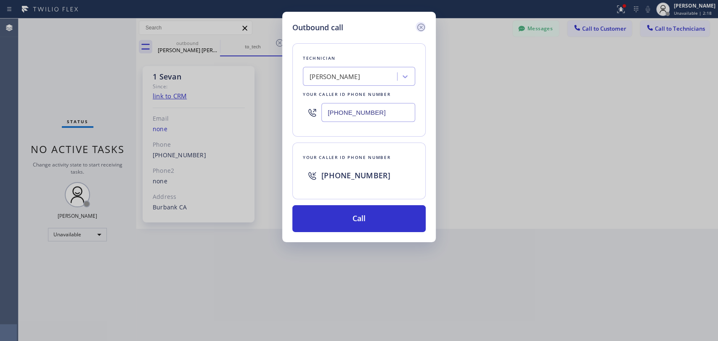
click at [419, 31] on icon at bounding box center [421, 27] width 10 height 10
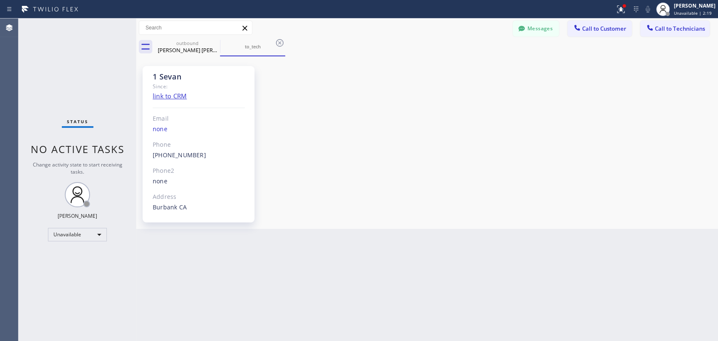
drag, startPoint x: 529, startPoint y: 28, endPoint x: 495, endPoint y: 48, distance: 40.0
click at [529, 28] on button "Messages" at bounding box center [536, 29] width 46 height 16
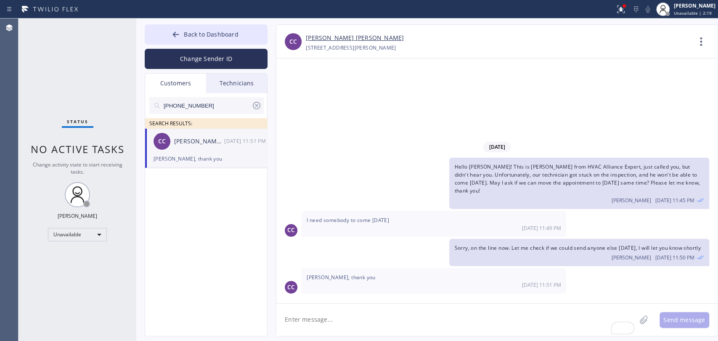
click at [303, 318] on textarea "To enrich screen reader interactions, please activate Accessibility in Grammarl…" at bounding box center [456, 320] width 360 height 32
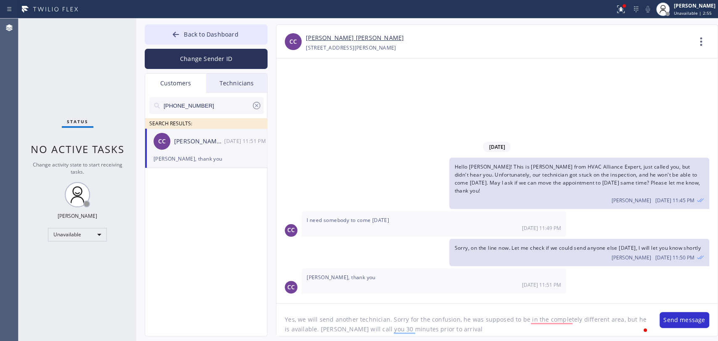
click at [562, 324] on textarea "Yes, we will send another technician. Sorry for the confusion, he was supposed …" at bounding box center [463, 320] width 375 height 32
click at [561, 321] on textarea "Yes, we will send another technician. Sorry for the confusion, he was supposed …" at bounding box center [463, 320] width 375 height 32
drag, startPoint x: 486, startPoint y: 326, endPoint x: 394, endPoint y: 312, distance: 93.2
click at [394, 312] on textarea "Yes, we will send another technician. Sorry for the confusion, he was supposed …" at bounding box center [463, 320] width 375 height 32
type textarea "Yes, we will send another technician [DATE] 3 pm - 7 pm. Does that work for you?"
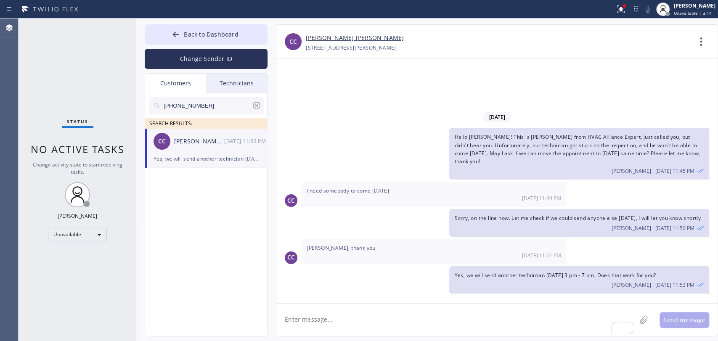
click at [507, 277] on span "Yes, we will send another technician [DATE] 3 pm - 7 pm. Does that work for you?" at bounding box center [555, 275] width 202 height 7
click at [505, 274] on span "Yes, we will send another technician [DATE] 3 pm - 7 pm. Does that work for you?" at bounding box center [555, 275] width 202 height 7
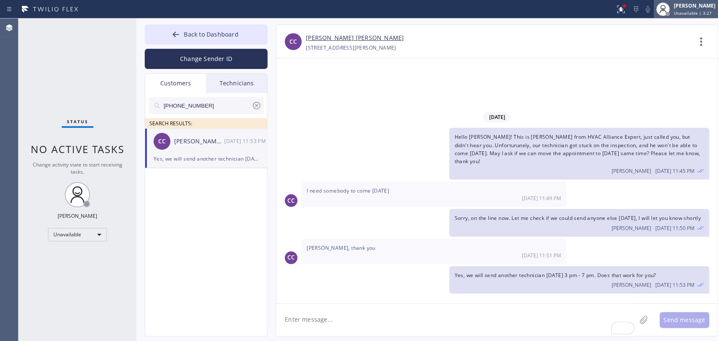
click at [705, 8] on div "[PERSON_NAME]" at bounding box center [695, 5] width 42 height 7
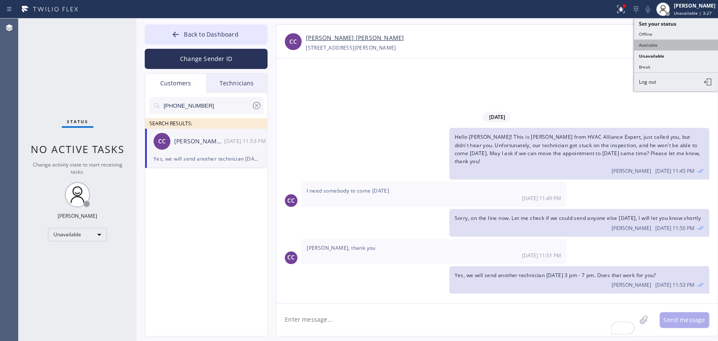
click at [661, 42] on button "Available" at bounding box center [676, 45] width 84 height 11
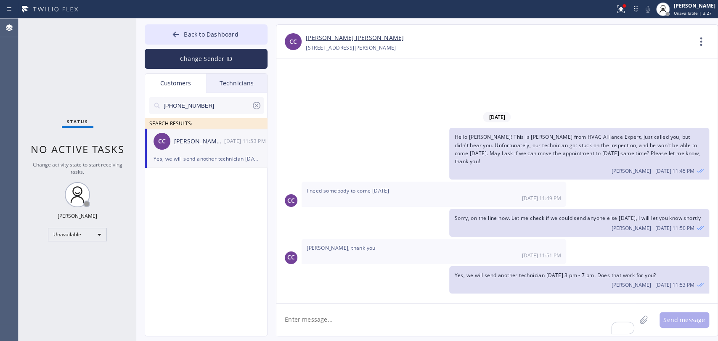
click at [565, 98] on div "[DATE] Hello [PERSON_NAME]! This is [PERSON_NAME] from HVAC Alliance Expert, ju…" at bounding box center [496, 180] width 441 height 245
click at [174, 31] on icon at bounding box center [176, 34] width 8 height 8
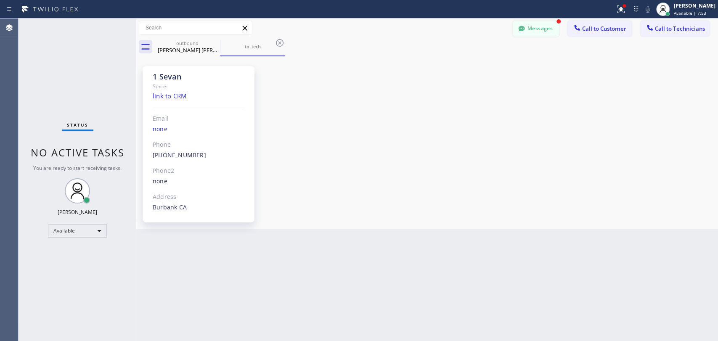
click at [553, 27] on button "Messages" at bounding box center [536, 29] width 46 height 16
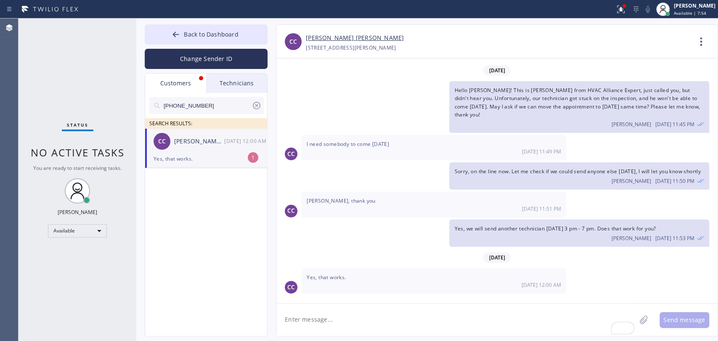
click at [165, 167] on li "CC [PERSON_NAME] [PERSON_NAME] [DATE] 12:00 AM Yes, that works. 1" at bounding box center [206, 149] width 123 height 40
click at [299, 319] on textarea "To enrich screen reader interactions, please activate Accessibility in Grammarl…" at bounding box center [456, 320] width 360 height 32
click at [152, 157] on li "CC [PERSON_NAME] [PERSON_NAME] [DATE] 12:00 AM Yes, that works." at bounding box center [206, 149] width 123 height 40
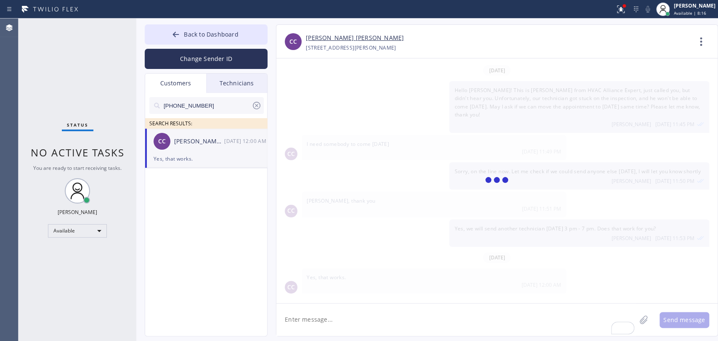
click at [334, 321] on textarea "To enrich screen reader interactions, please activate Accessibility in Grammarl…" at bounding box center [456, 320] width 360 height 32
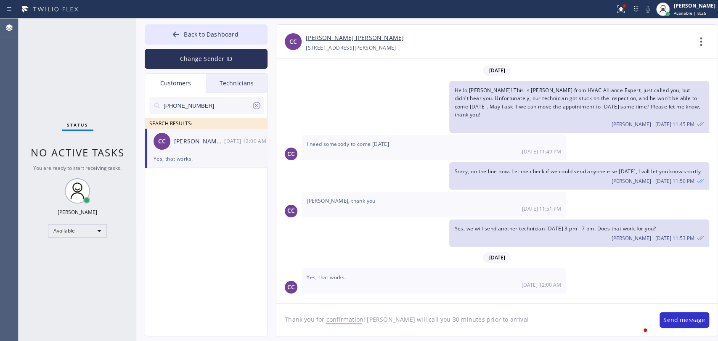
click at [354, 313] on textarea "Thank you for confirmation! [PERSON_NAME] will call you 30 minutes prior to arr…" at bounding box center [463, 320] width 375 height 32
click at [350, 321] on textarea "Thank you for confirmation! [PERSON_NAME] will call you 30 minutes prior to arr…" at bounding box center [463, 320] width 375 height 32
click at [533, 311] on textarea "Thank you for confirmation! [PERSON_NAME] will call you 30 minutes prior to arr…" at bounding box center [463, 320] width 375 height 32
type textarea "Thank you for confirmation! [PERSON_NAME] will call you 30 minutes prior to arr…"
click at [698, 321] on button "Send message" at bounding box center [685, 320] width 50 height 16
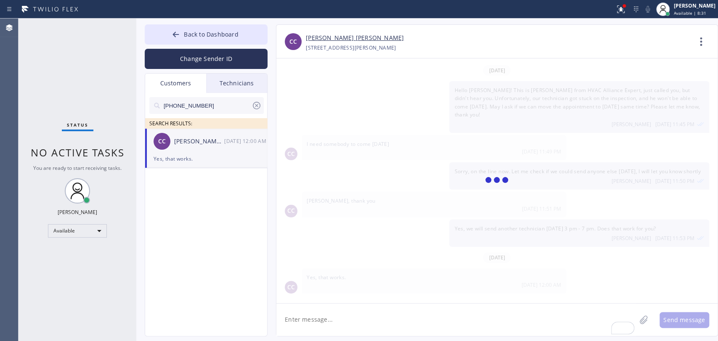
click at [201, 152] on div "CC [PERSON_NAME] [PERSON_NAME] [DATE] 12:00 AM" at bounding box center [206, 141] width 123 height 25
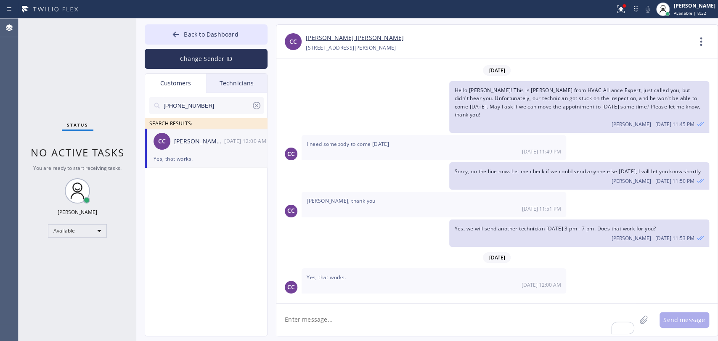
click at [200, 165] on li "CC [PERSON_NAME] [PERSON_NAME] [DATE] 12:00 AM Yes, that works." at bounding box center [206, 149] width 123 height 40
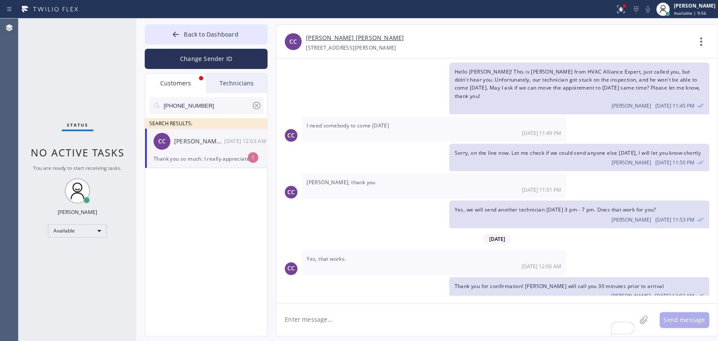
scroll to position [42, 0]
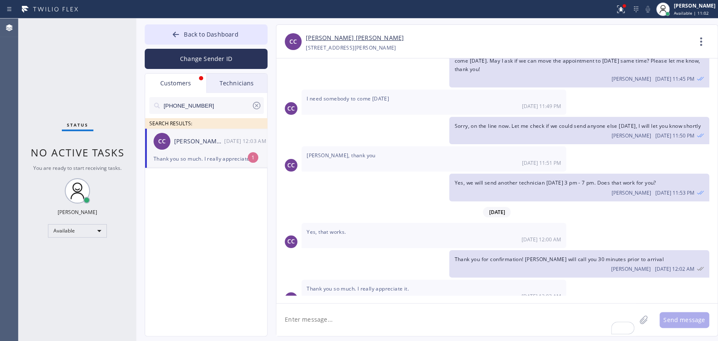
click at [195, 137] on div "[PERSON_NAME] [PERSON_NAME]" at bounding box center [199, 142] width 50 height 10
click at [205, 105] on input "[PHONE_NUMBER]" at bounding box center [207, 105] width 89 height 17
paste input "443) 416-7452"
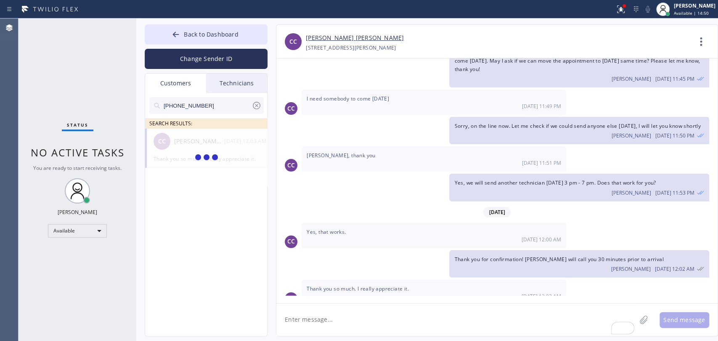
type input "[PHONE_NUMBER]"
click at [188, 149] on div "DC [PERSON_NAME] --:--" at bounding box center [206, 141] width 123 height 25
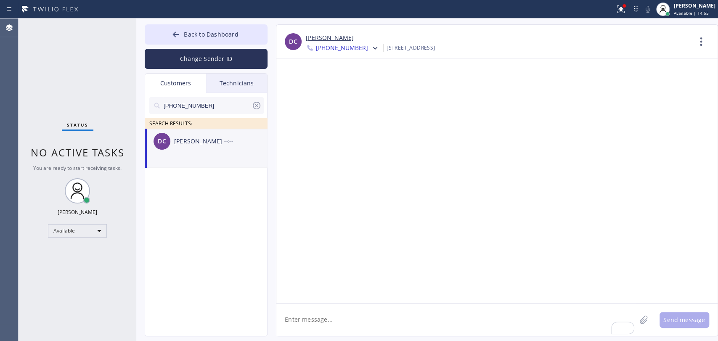
scroll to position [0, 0]
drag, startPoint x: 271, startPoint y: 233, endPoint x: 324, endPoint y: 309, distance: 92.8
click at [324, 302] on div at bounding box center [496, 180] width 441 height 245
click at [324, 311] on textarea "To enrich screen reader interactions, please activate Accessibility in Grammarl…" at bounding box center [456, 320] width 360 height 32
paste textarea "5 Star Appliance Repair"
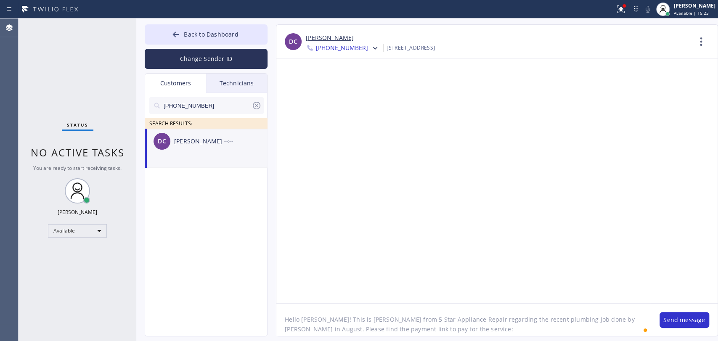
paste textarea "[URL][DOMAIN_NAME]"
type textarea "Hello [PERSON_NAME]! This is [PERSON_NAME] from 5 Star Appliance Repair regardi…"
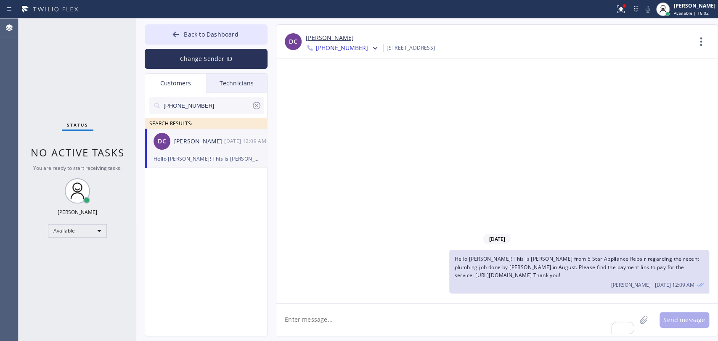
click at [166, 106] on input "[PHONE_NUMBER]" at bounding box center [207, 105] width 89 height 17
paste input "310) 420-777"
type input "[PHONE_NUMBER]"
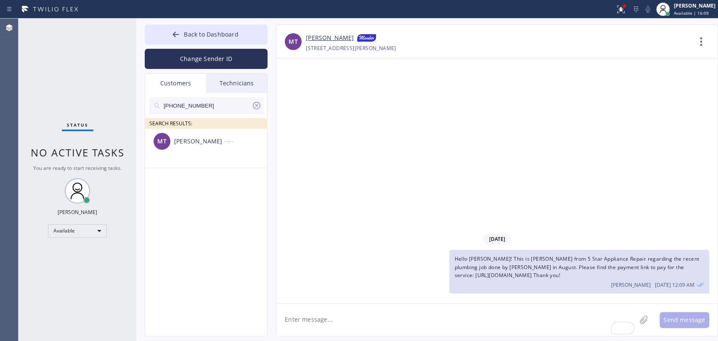
click at [326, 323] on textarea "To enrich screen reader interactions, please activate Accessibility in Grammarl…" at bounding box center [456, 320] width 360 height 32
click at [168, 154] on li "MT [PERSON_NAME] --:--" at bounding box center [206, 149] width 123 height 40
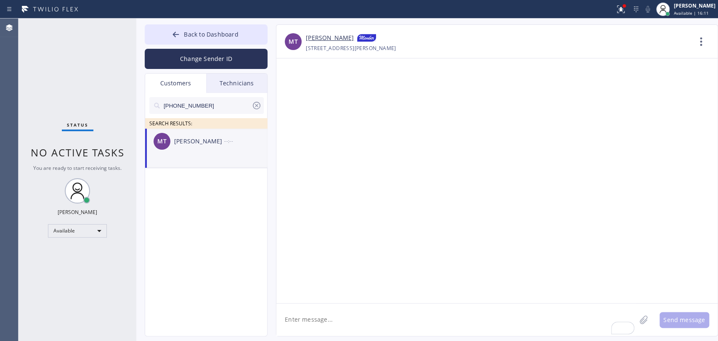
click at [314, 314] on textarea "To enrich screen reader interactions, please activate Accessibility in Grammarl…" at bounding box center [456, 320] width 360 height 32
paste textarea "American Standard HVAC Service"
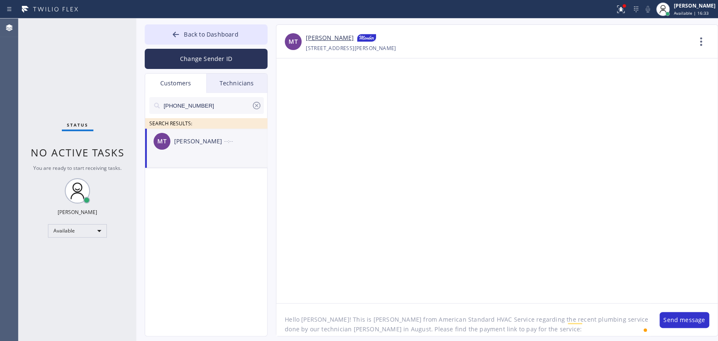
paste textarea "American Standard HVAC Service"
paste textarea "[URL][DOMAIN_NAME]"
type textarea "Hello [PERSON_NAME]! This is [PERSON_NAME] from American Standard HVAC Service …"
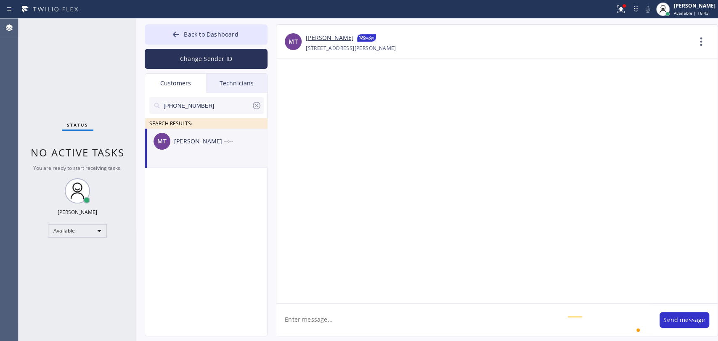
scroll to position [0, 0]
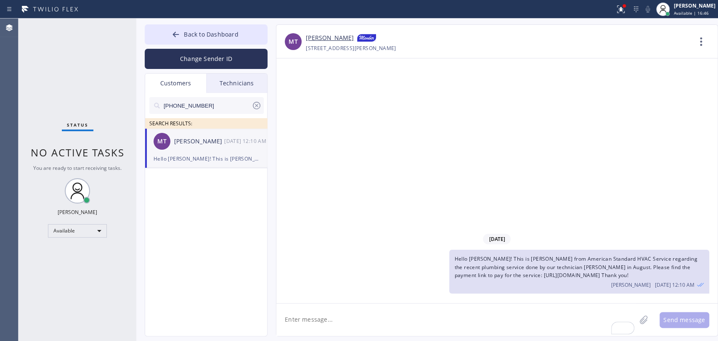
drag, startPoint x: 454, startPoint y: 276, endPoint x: 638, endPoint y: 278, distance: 184.3
click at [638, 278] on div "Hello [PERSON_NAME]! This is [PERSON_NAME] from American Standard HVAC Service …" at bounding box center [579, 272] width 260 height 44
click at [252, 108] on icon at bounding box center [257, 106] width 10 height 10
click at [86, 90] on div "Status No active tasks You are ready to start receiving tasks. [PERSON_NAME] Av…" at bounding box center [78, 180] width 118 height 323
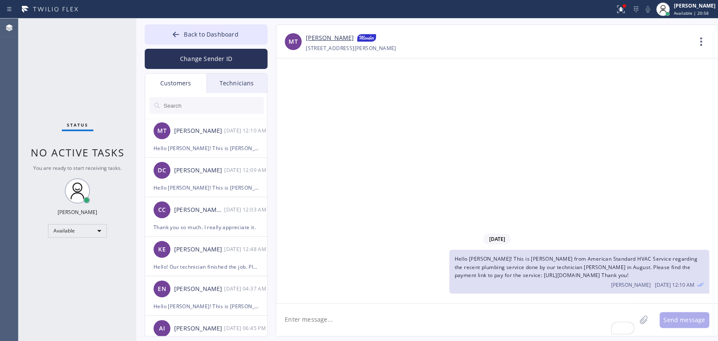
click at [239, 87] on div "Technicians" at bounding box center [236, 83] width 61 height 19
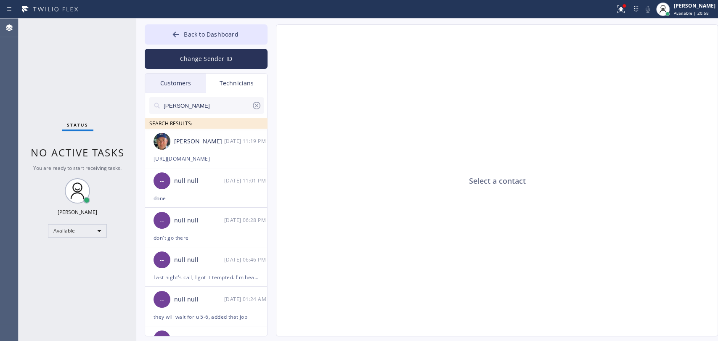
click at [91, 97] on div "Status No active tasks You are ready to start receiving tasks. [PERSON_NAME] Av…" at bounding box center [78, 180] width 118 height 323
click at [192, 32] on span "Back to Dashboard" at bounding box center [211, 34] width 54 height 8
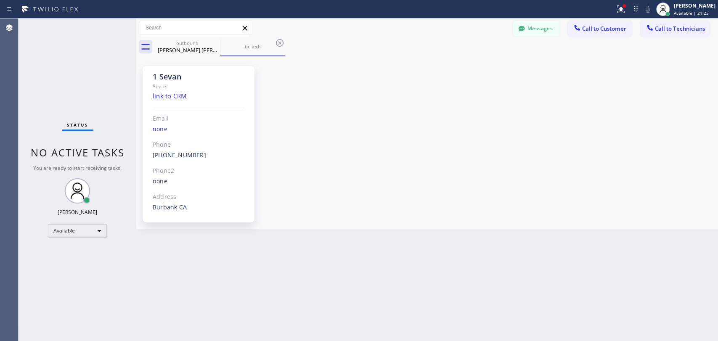
drag, startPoint x: 712, startPoint y: 66, endPoint x: 694, endPoint y: 40, distance: 32.0
click at [712, 66] on div "1 Sevan Since: link to CRM Email none Phone [PHONE_NUMBER] Outbound call Techni…" at bounding box center [427, 142] width 578 height 168
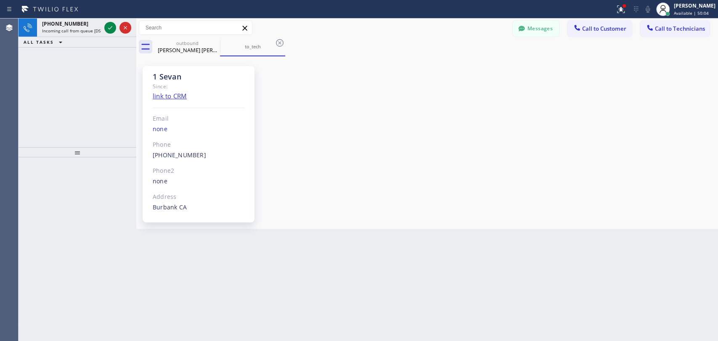
click at [75, 40] on div "ALL TASKS ALL TASKS ACTIVE TASKS TASKS IN WRAP UP" at bounding box center [78, 42] width 118 height 11
click at [77, 32] on span "Incoming call from queue [DSRs]" at bounding box center [74, 31] width 64 height 6
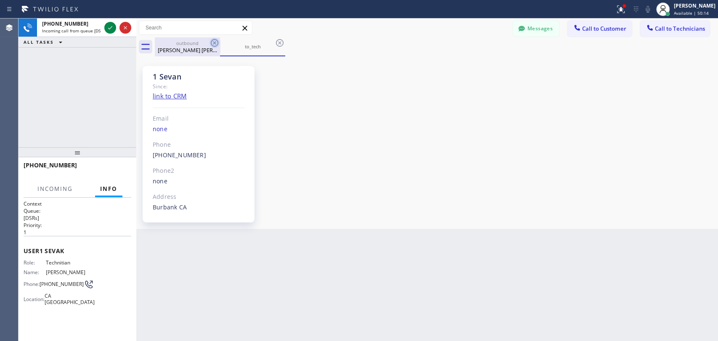
click at [215, 43] on icon at bounding box center [215, 43] width 10 height 10
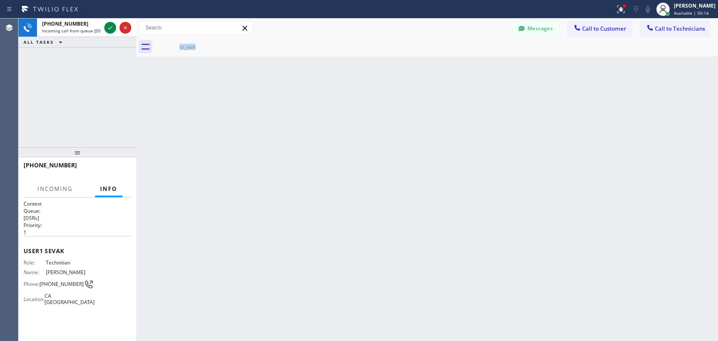
click at [255, 129] on div "Back to Dashboard Change Sender ID Customers Technicians MT [PERSON_NAME] [DATE…" at bounding box center [427, 180] width 582 height 323
click at [76, 72] on div "[PHONE_NUMBER] Incoming call from queue [DSRs] ALL TASKS ALL TASKS ACTIVE TASKS…" at bounding box center [78, 83] width 118 height 129
click at [111, 29] on icon at bounding box center [110, 28] width 10 height 10
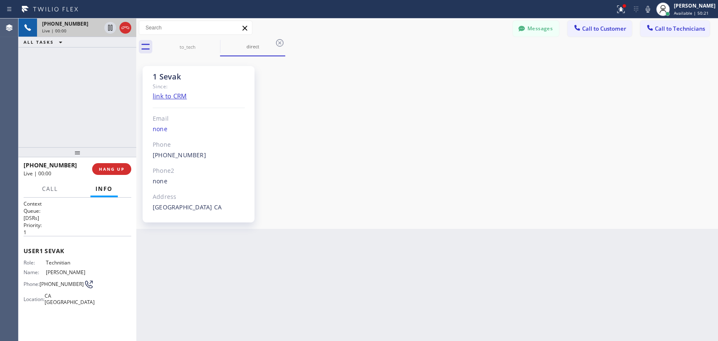
scroll to position [4462, 0]
click at [121, 167] on span "HANG UP" at bounding box center [112, 169] width 26 height 6
click at [126, 168] on button "HANG UP" at bounding box center [111, 169] width 39 height 12
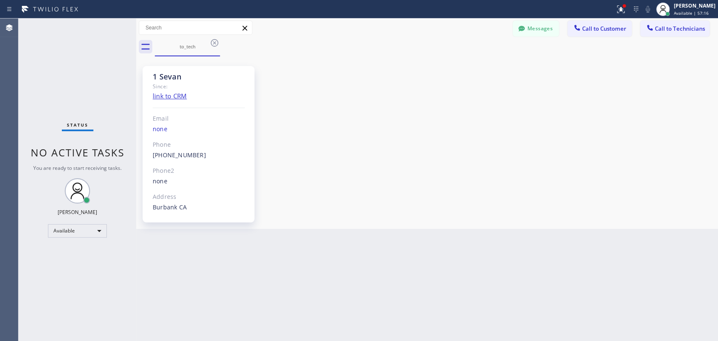
click at [679, 35] on button "Call to Technicians" at bounding box center [674, 29] width 69 height 16
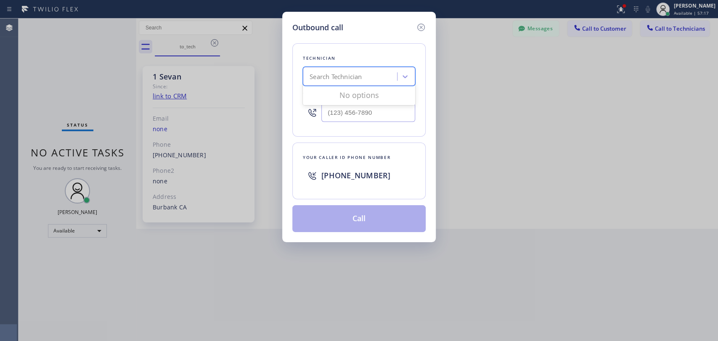
click at [392, 75] on div "Search Technician" at bounding box center [359, 76] width 112 height 19
type input "[PERSON_NAME]"
click at [339, 114] on div "[PERSON_NAME]" at bounding box center [359, 109] width 112 height 15
type input "[PHONE_NUMBER]"
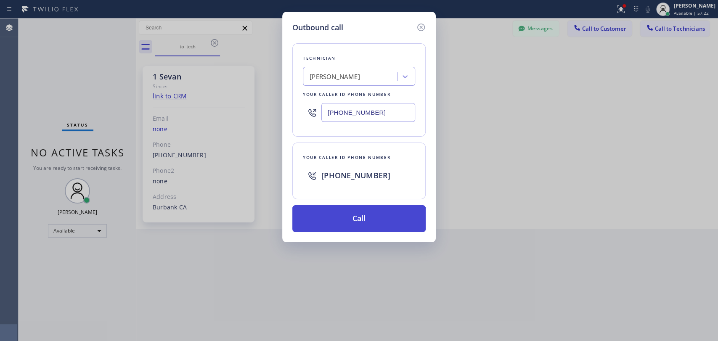
click at [320, 229] on button "Call" at bounding box center [358, 218] width 133 height 27
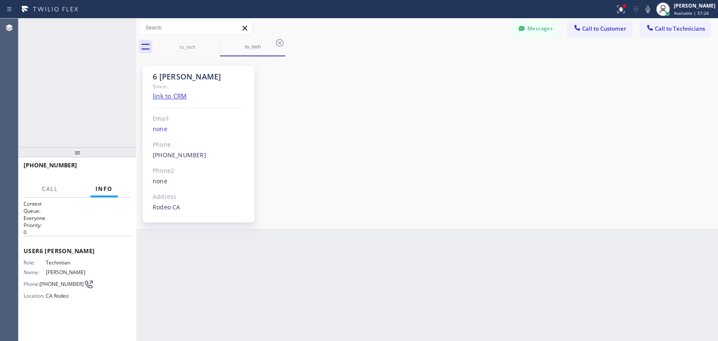
scroll to position [3292, 0]
click at [117, 165] on button "HANG UP" at bounding box center [111, 169] width 39 height 12
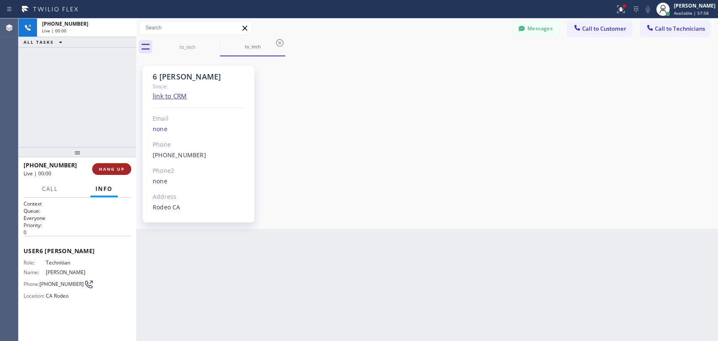
click at [117, 165] on button "HANG UP" at bounding box center [111, 169] width 39 height 12
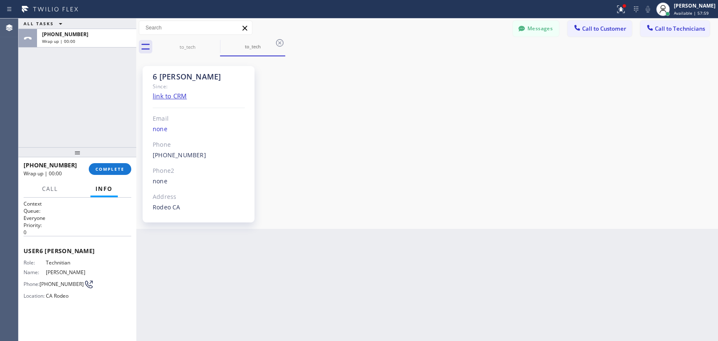
click at [109, 177] on div "+14159078007 Wrap up | 00:00 COMPLETE" at bounding box center [78, 169] width 108 height 22
click at [103, 170] on span "COMPLETE" at bounding box center [110, 169] width 29 height 6
click at [106, 138] on div "ALL TASKS ALL TASKS ACTIVE TASKS TASKS IN WRAP UP +14159078007 Wrap up | 00:00" at bounding box center [78, 83] width 118 height 129
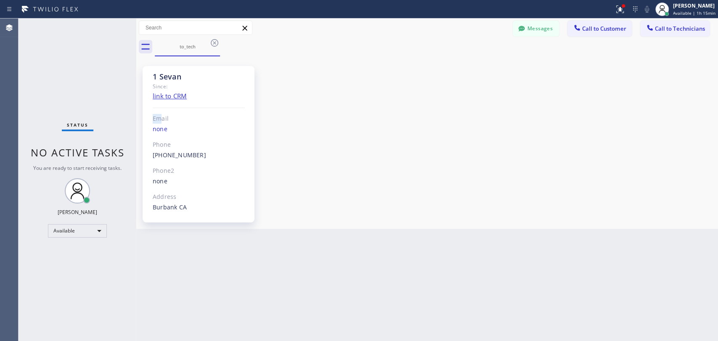
drag, startPoint x: 178, startPoint y: 110, endPoint x: 159, endPoint y: 115, distance: 19.6
click at [160, 115] on div "1 Sevan Since: link to CRM Email none Phone [PHONE_NUMBER] Outbound call Techni…" at bounding box center [199, 144] width 112 height 157
click at [159, 115] on div "Email" at bounding box center [199, 119] width 92 height 10
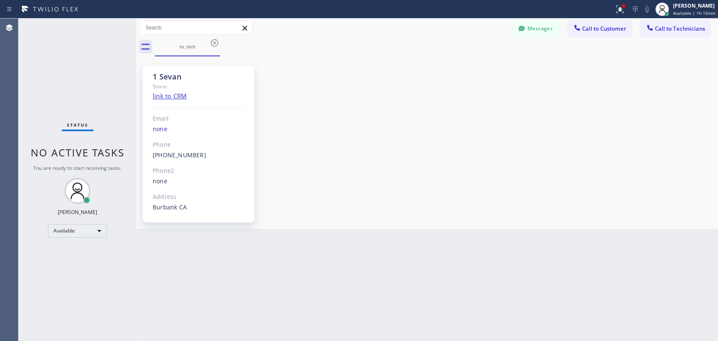
click at [163, 79] on div "1 Sevan" at bounding box center [199, 77] width 92 height 10
click at [162, 81] on div "1 Sevan" at bounding box center [199, 77] width 92 height 10
click at [162, 82] on div "1 Sevan Since: link to CRM Email none Phone [PHONE_NUMBER] Outbound call Techni…" at bounding box center [199, 144] width 112 height 157
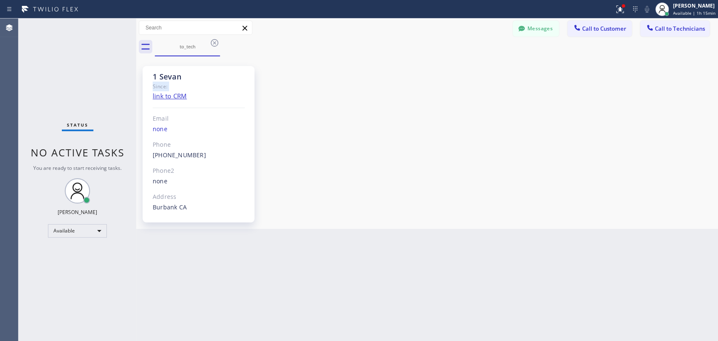
click at [162, 82] on div "Since:" at bounding box center [199, 87] width 92 height 10
click at [162, 79] on div "1 Sevan" at bounding box center [199, 77] width 92 height 10
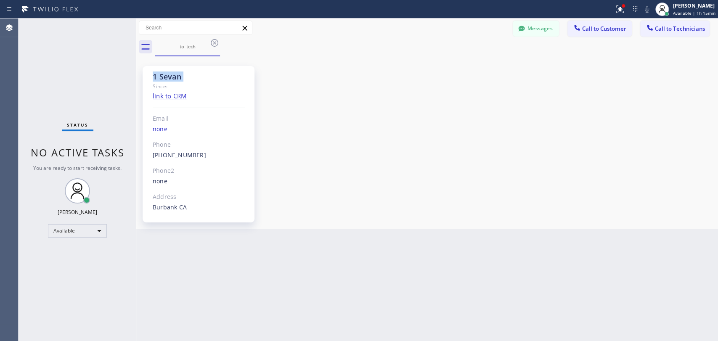
click at [162, 80] on div "1 Sevan" at bounding box center [199, 77] width 92 height 10
click at [106, 152] on span "No active tasks" at bounding box center [78, 153] width 94 height 14
click at [97, 154] on span "No active tasks" at bounding box center [78, 153] width 94 height 14
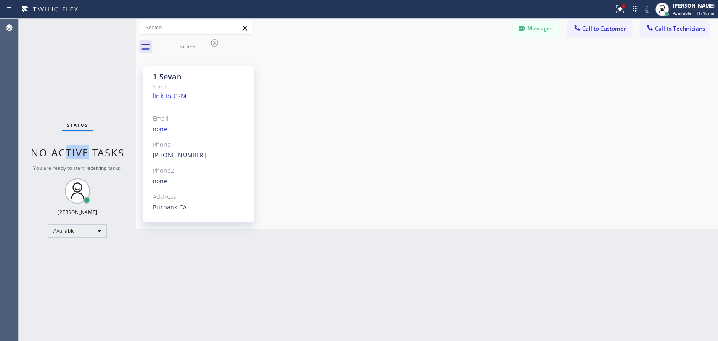
drag, startPoint x: 90, startPoint y: 155, endPoint x: 58, endPoint y: 154, distance: 31.1
click at [59, 154] on span "No active tasks" at bounding box center [78, 153] width 94 height 14
click at [58, 154] on span "No active tasks" at bounding box center [78, 153] width 94 height 14
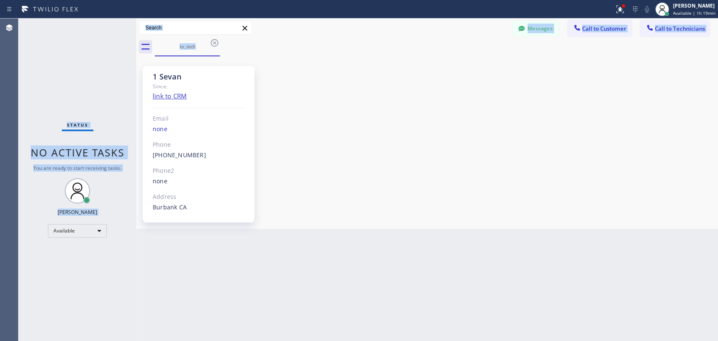
drag, startPoint x: 29, startPoint y: 19, endPoint x: 396, endPoint y: 42, distance: 368.5
click at [396, 42] on div "Status No active tasks You are ready to start receiving tasks. Oleksiy Dmitriev…" at bounding box center [369, 180] width 700 height 323
click at [396, 42] on div "to_tech" at bounding box center [436, 46] width 563 height 19
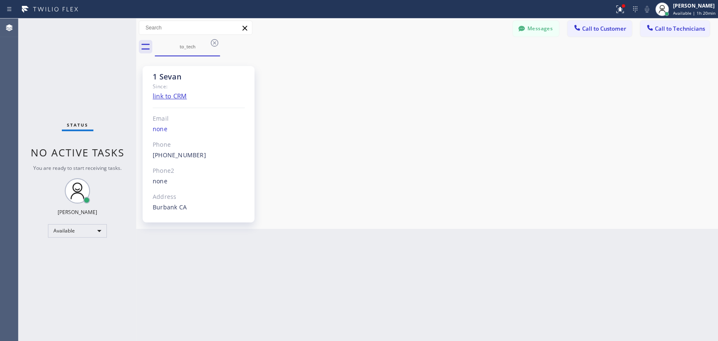
click at [357, 215] on div "1 Sevan Since: link to CRM Email none Phone [PHONE_NUMBER] Outbound call Techni…" at bounding box center [427, 142] width 578 height 168
click at [525, 338] on div "Back to Dashboard Change Sender ID Customers Technicians MT [PERSON_NAME] [DATE…" at bounding box center [427, 180] width 582 height 323
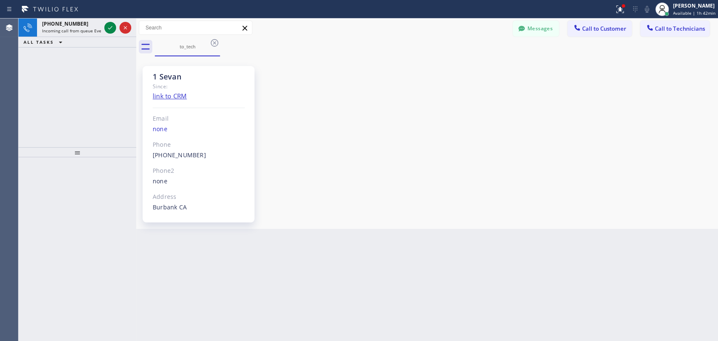
click at [56, 37] on icon at bounding box center [61, 42] width 10 height 10
click at [61, 28] on span "Incoming call from queue Everybody" at bounding box center [78, 31] width 73 height 6
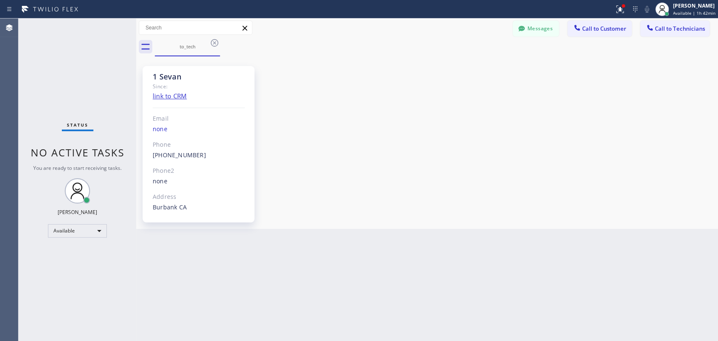
click at [475, 97] on div "1 Sevan Since: link to CRM Email none Phone [PHONE_NUMBER] Outbound call Techni…" at bounding box center [427, 142] width 578 height 168
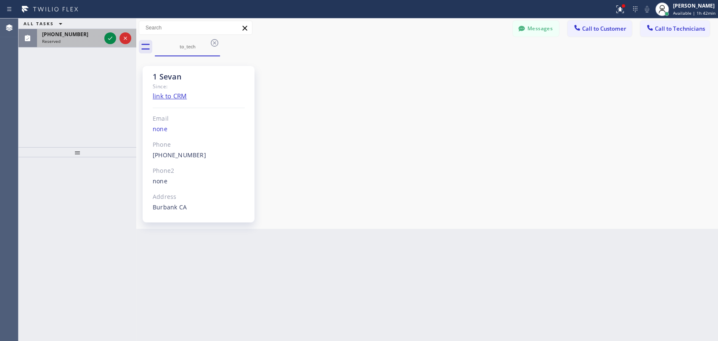
click at [48, 43] on span "Reserved" at bounding box center [51, 41] width 19 height 6
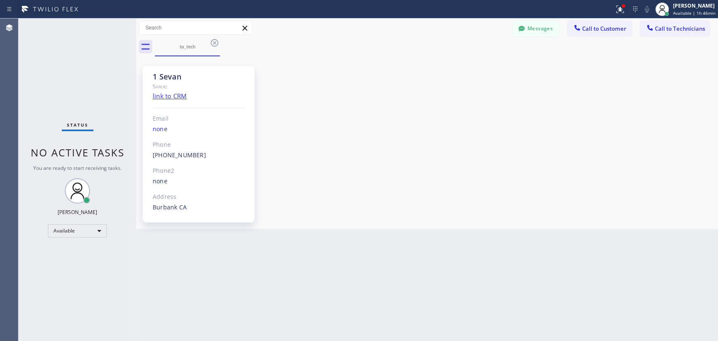
click at [679, 32] on button "Call to Technicians" at bounding box center [674, 29] width 69 height 16
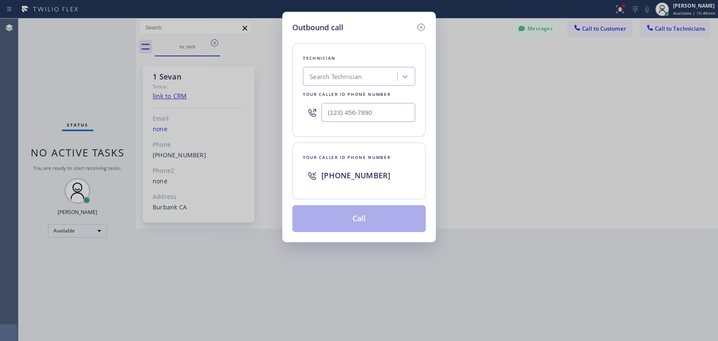
click at [372, 68] on div "Search Technician" at bounding box center [359, 76] width 112 height 19
type input "armen"
click at [347, 95] on div "Armen Gevorgyan" at bounding box center [359, 94] width 112 height 15
type input "(818) 302-5971"
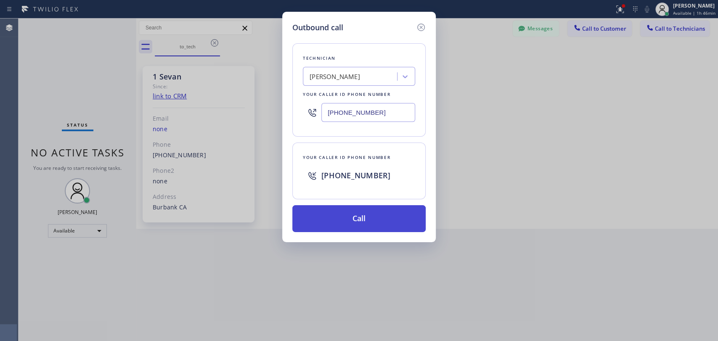
click at [325, 226] on button "Call" at bounding box center [358, 218] width 133 height 27
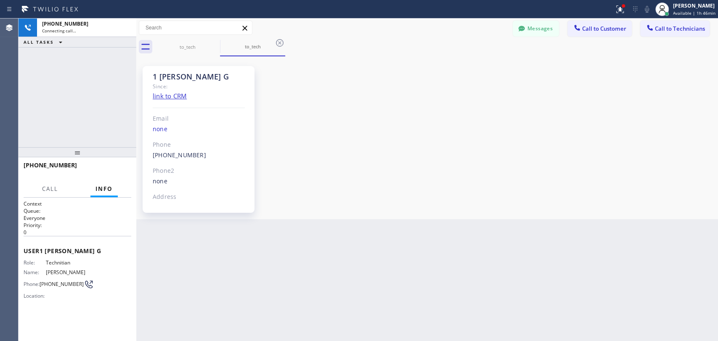
scroll to position [7694, 0]
click at [127, 174] on button "COMPLETE" at bounding box center [110, 169] width 42 height 12
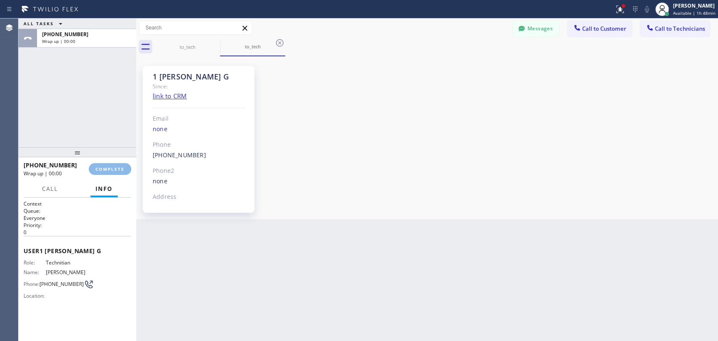
click at [108, 144] on div "ALL TASKS ALL TASKS ACTIVE TASKS TASKS IN WRAP UP +18183025971 Wrap up | 00:00" at bounding box center [78, 83] width 118 height 129
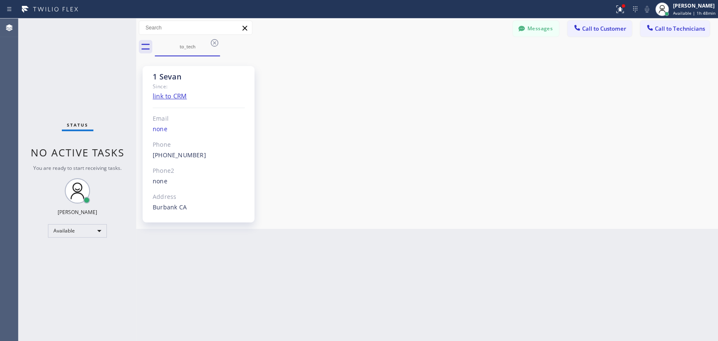
click at [98, 117] on div "Status No active tasks You are ready to start receiving tasks. [PERSON_NAME] Av…" at bounding box center [78, 180] width 118 height 323
drag, startPoint x: 305, startPoint y: 223, endPoint x: 283, endPoint y: 142, distance: 83.9
click at [309, 222] on div "1 Sevan Since: link to CRM Email none Phone [PHONE_NUMBER] Outbound call Techni…" at bounding box center [427, 142] width 578 height 168
drag, startPoint x: 709, startPoint y: 18, endPoint x: 701, endPoint y: 26, distance: 11.3
click at [709, 19] on div "Status report Issues detected These issues could affect your workflow. Please c…" at bounding box center [359, 170] width 718 height 341
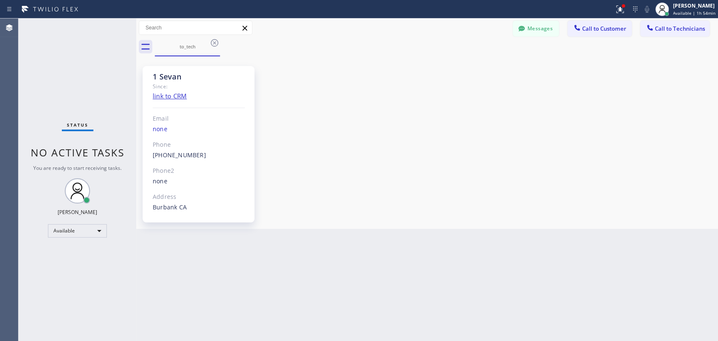
click at [650, 35] on button "Call to Technicians" at bounding box center [674, 29] width 69 height 16
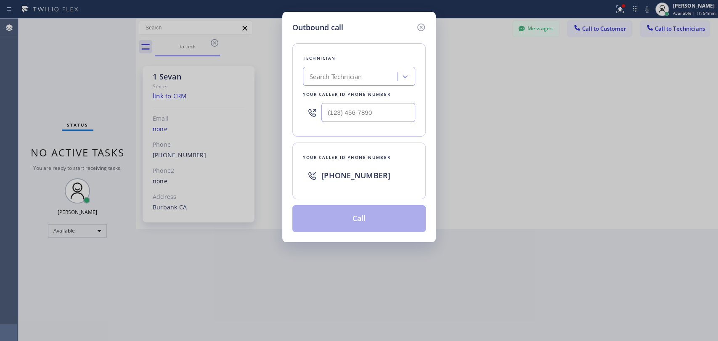
click at [356, 80] on div "Search Technician" at bounding box center [336, 77] width 52 height 10
type input "dav"
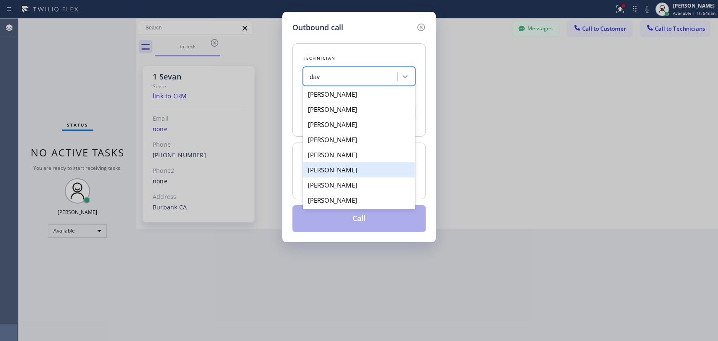
click at [337, 163] on div "David Gallo" at bounding box center [359, 169] width 112 height 15
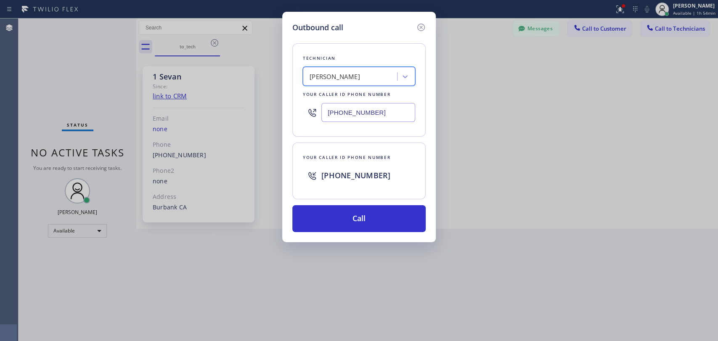
click at [333, 75] on div "David Gallo" at bounding box center [335, 77] width 50 height 10
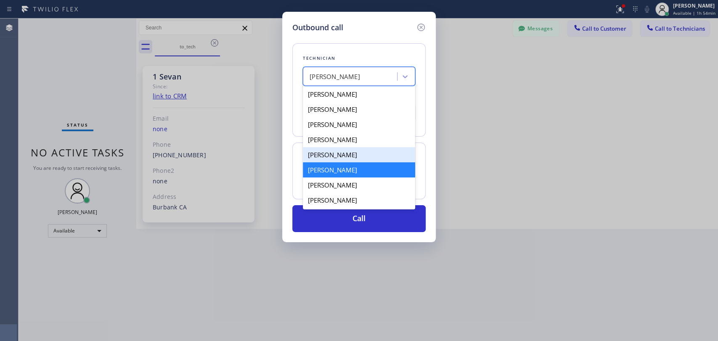
click at [340, 157] on div "David Romero" at bounding box center [359, 154] width 112 height 15
type input "(323) 579-9547"
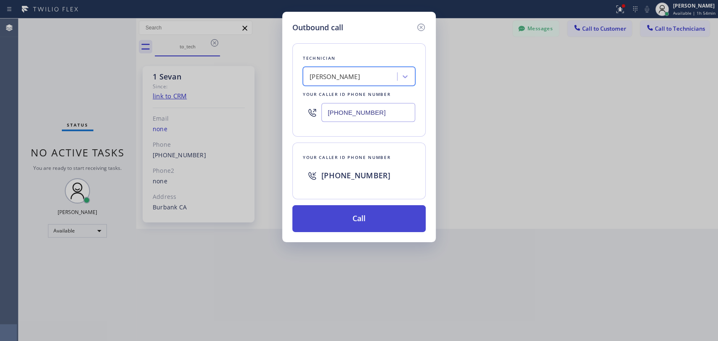
click at [357, 222] on button "Call" at bounding box center [358, 218] width 133 height 27
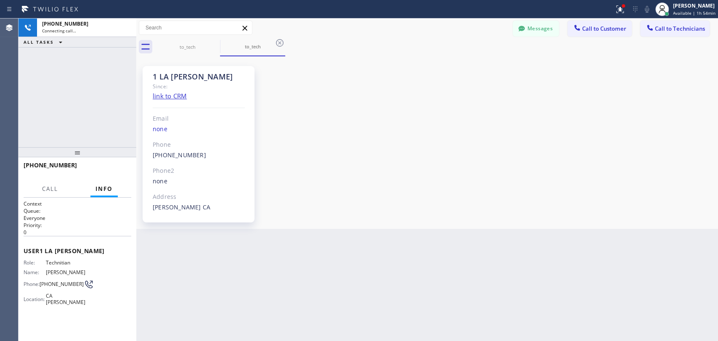
scroll to position [200, 0]
click at [120, 169] on span "HANG UP" at bounding box center [112, 169] width 26 height 6
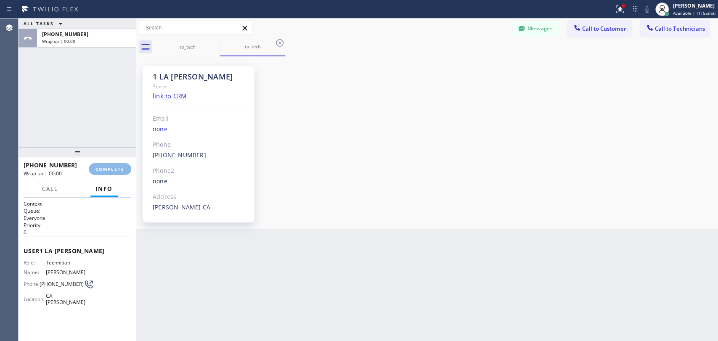
click at [456, 221] on div "1 LA David Since: link to CRM Email none Phone (323) 579-9547 Outbound call Tec…" at bounding box center [427, 142] width 578 height 168
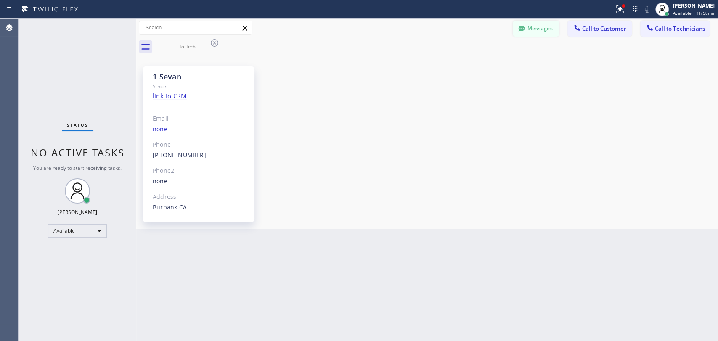
click at [542, 28] on button "Messages" at bounding box center [536, 29] width 46 height 16
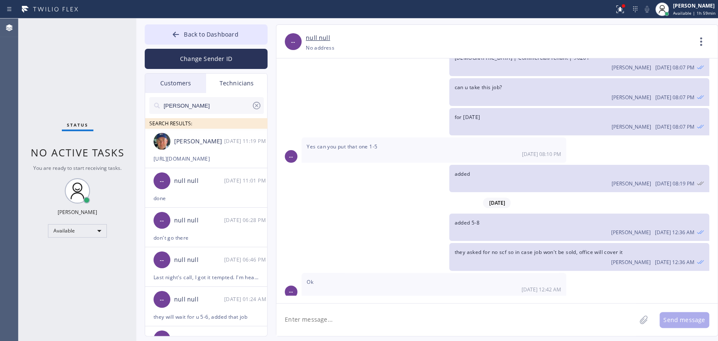
click at [197, 115] on div at bounding box center [206, 119] width 114 height 11
click at [197, 109] on input "[PERSON_NAME]" at bounding box center [207, 105] width 89 height 17
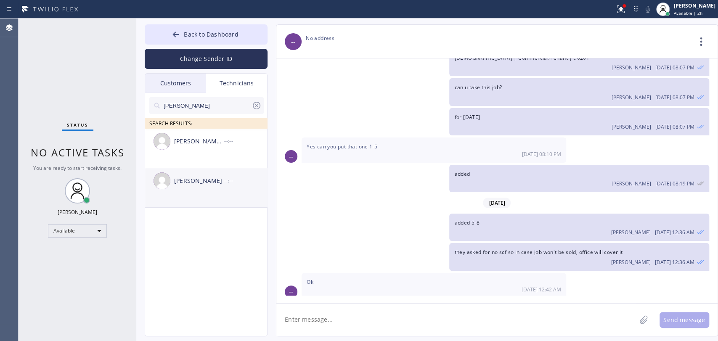
type input "jacob"
click at [212, 195] on li "Jacob Solomon --:--" at bounding box center [206, 188] width 123 height 40
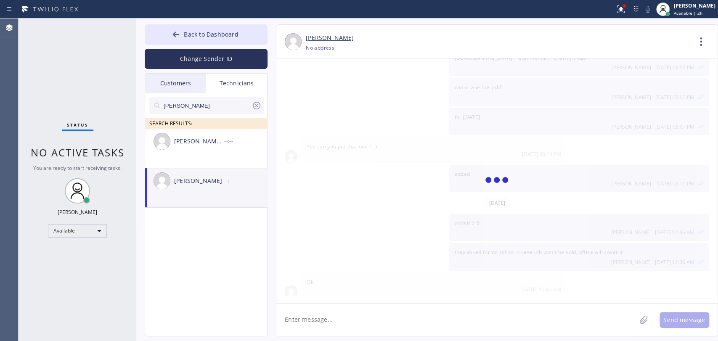
click at [370, 326] on textarea at bounding box center [456, 320] width 360 height 32
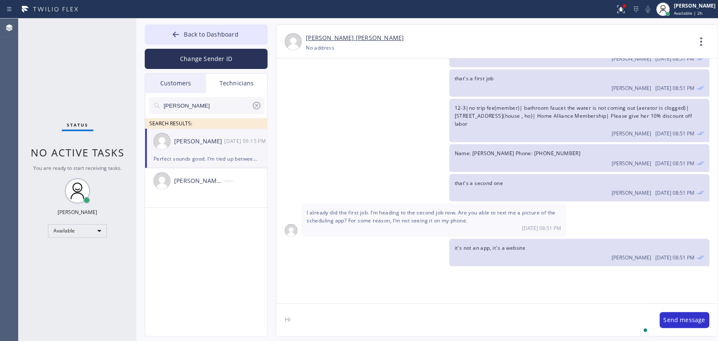
scroll to position [3292, 0]
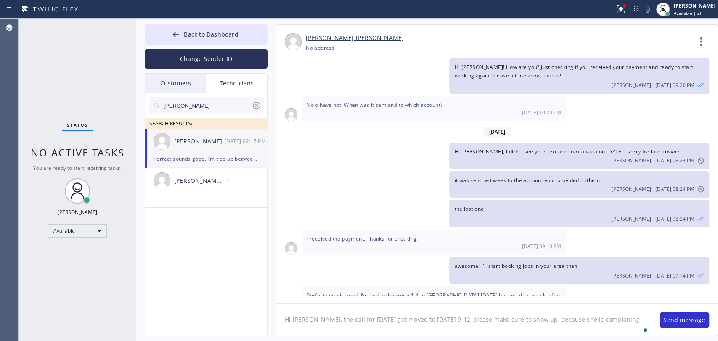
type textarea "Hi Jacob, the call for today got moved to next Wednesday 9-12, please make sure…"
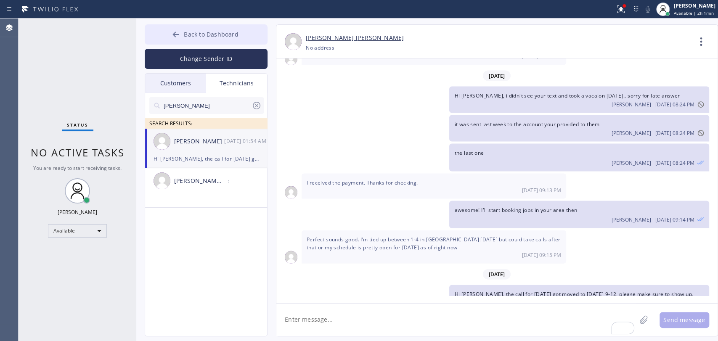
click at [235, 27] on button "Back to Dashboard" at bounding box center [206, 34] width 123 height 20
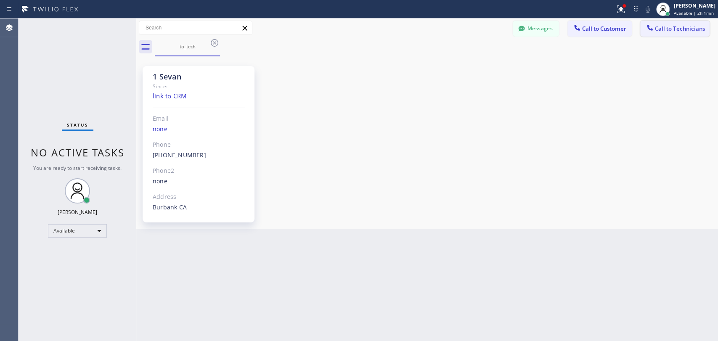
drag, startPoint x: 639, startPoint y: 21, endPoint x: 648, endPoint y: 27, distance: 10.8
click at [642, 23] on div "Messages Call to Customer Call to Technicians Outbound call Location HVAC Allia…" at bounding box center [615, 28] width 205 height 15
click at [653, 29] on icon at bounding box center [649, 27] width 5 height 5
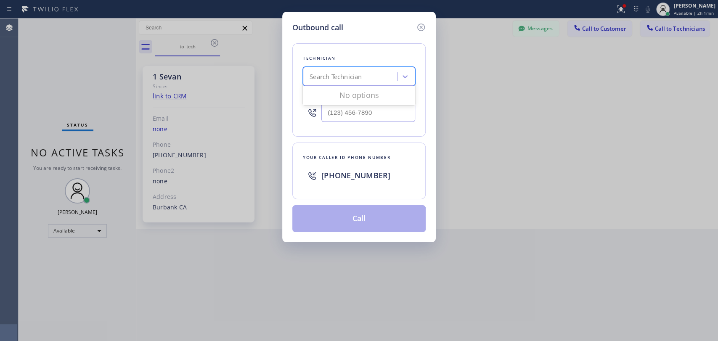
click at [387, 78] on div "Search Technician" at bounding box center [359, 76] width 112 height 19
type input "vach"
click at [345, 93] on div "Vache Katabyan" at bounding box center [359, 94] width 112 height 15
type input "(818) 261-4699"
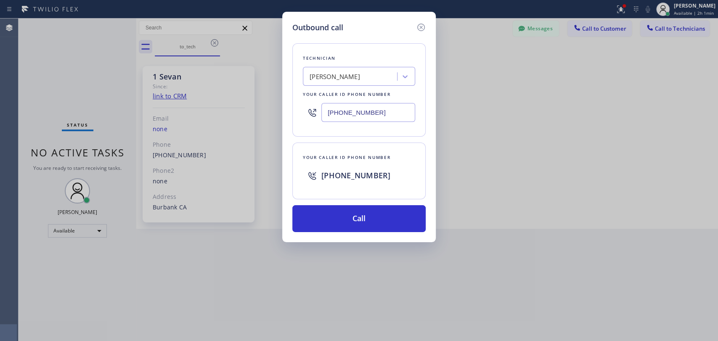
click at [356, 204] on div "Technician Vache Katabyan Your caller id phone number (818) 261-4699 Your calle…" at bounding box center [358, 132] width 133 height 199
click at [356, 210] on button "Call" at bounding box center [358, 218] width 133 height 27
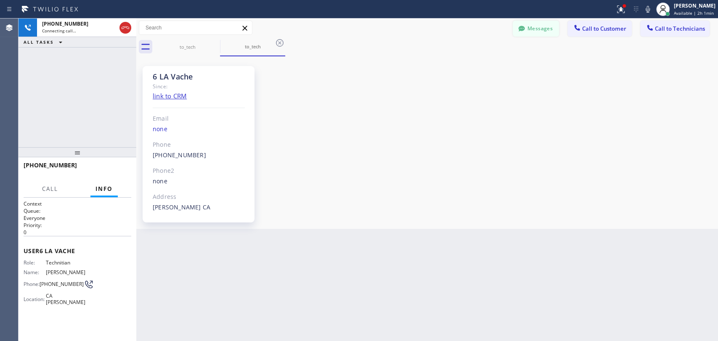
click at [533, 26] on button "Messages" at bounding box center [536, 29] width 46 height 16
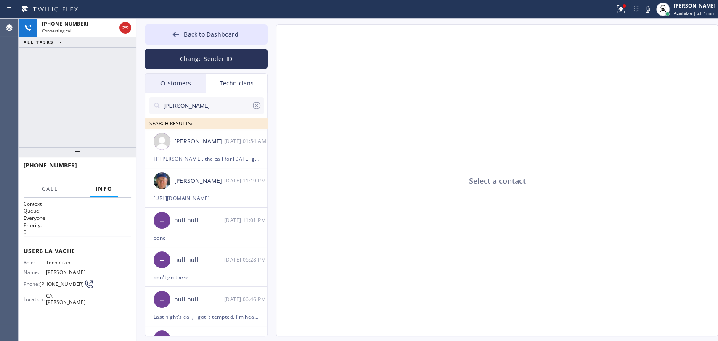
click at [191, 107] on input "jacob" at bounding box center [207, 105] width 89 height 17
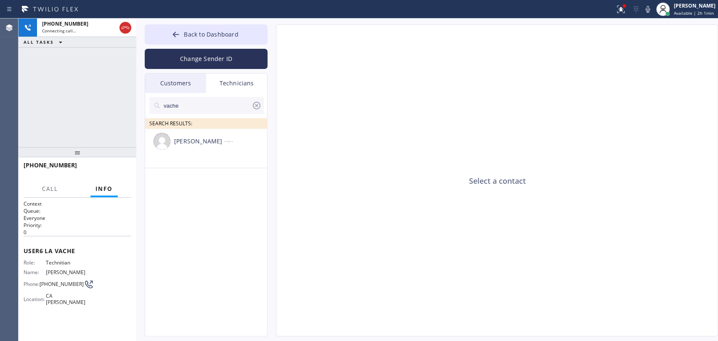
type input "vache"
click at [205, 153] on div "Vache Katabyan --:--" at bounding box center [206, 141] width 123 height 25
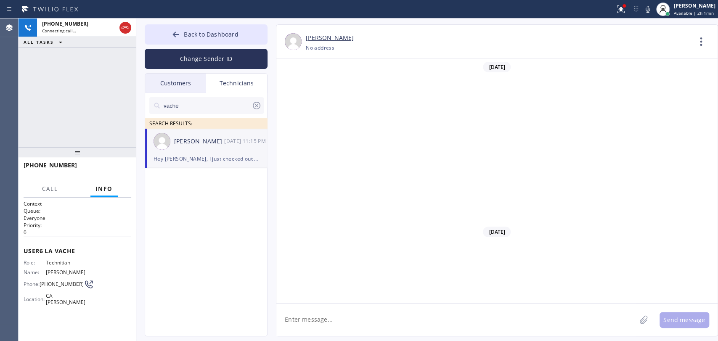
scroll to position [19877, 0]
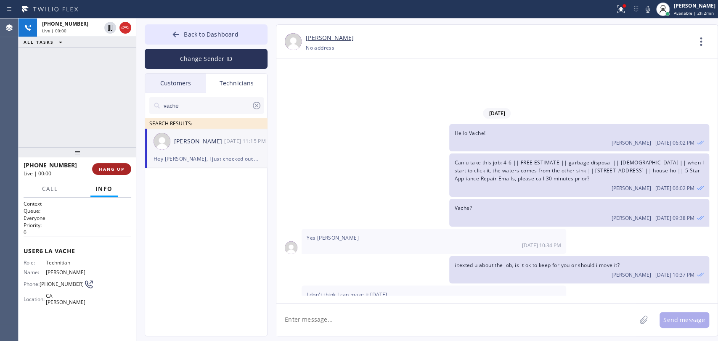
click at [114, 166] on span "HANG UP" at bounding box center [112, 169] width 26 height 6
click at [333, 320] on textarea at bounding box center [456, 320] width 360 height 32
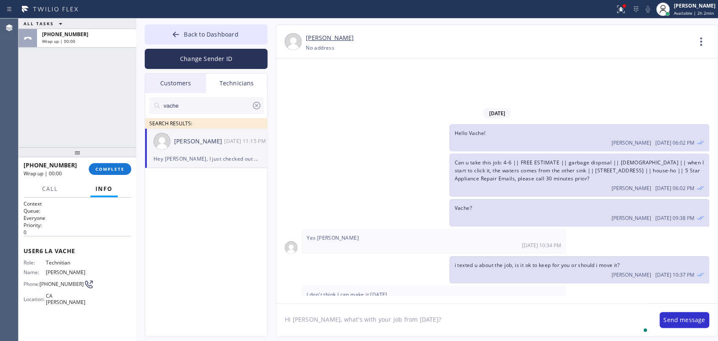
type textarea "Hi Vache, what's with your job from today?"
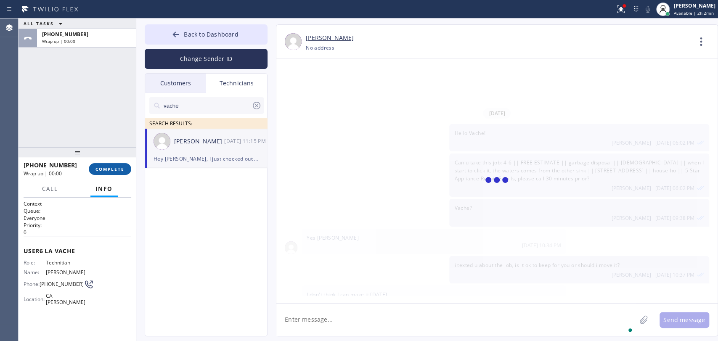
click at [103, 175] on button "COMPLETE" at bounding box center [110, 169] width 42 height 12
click at [99, 155] on div at bounding box center [78, 152] width 118 height 10
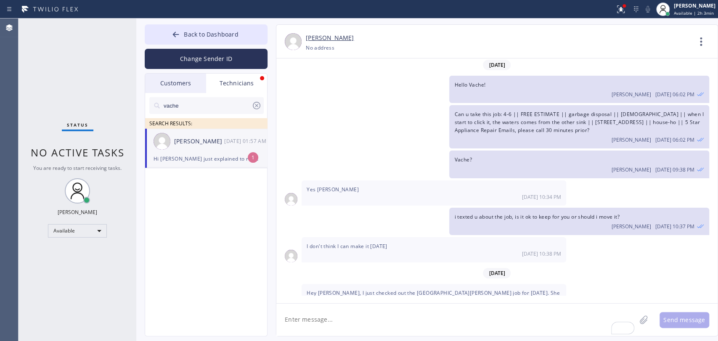
scroll to position [19960, 0]
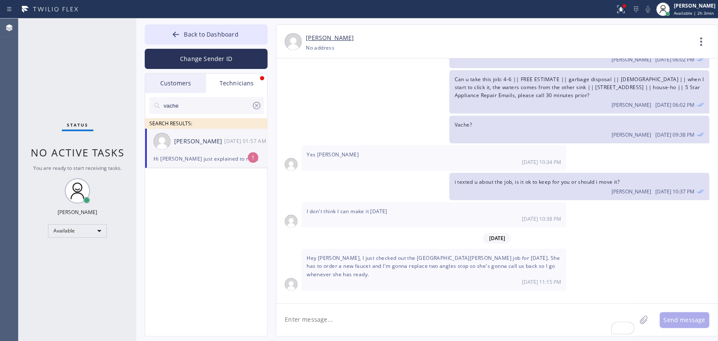
drag, startPoint x: 402, startPoint y: 277, endPoint x: 400, endPoint y: 300, distance: 23.7
click at [399, 314] on textarea "To enrich screen reader interactions, please activate Accessibility in Grammarl…" at bounding box center [456, 320] width 360 height 32
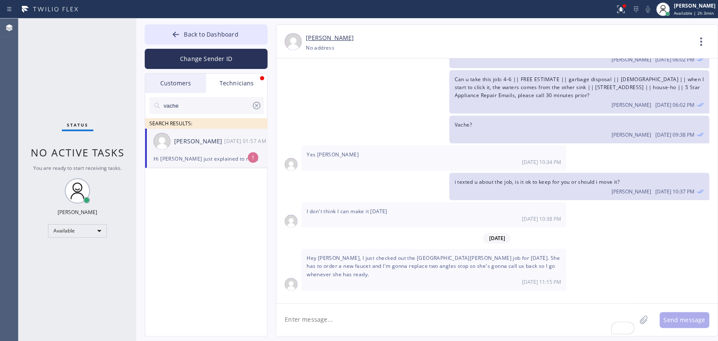
click at [329, 328] on textarea "To enrich screen reader interactions, please activate Accessibility in Grammarl…" at bounding box center [456, 320] width 360 height 32
click at [197, 152] on div "Vache Katabyan 09/11 01:57 AM" at bounding box center [206, 141] width 123 height 25
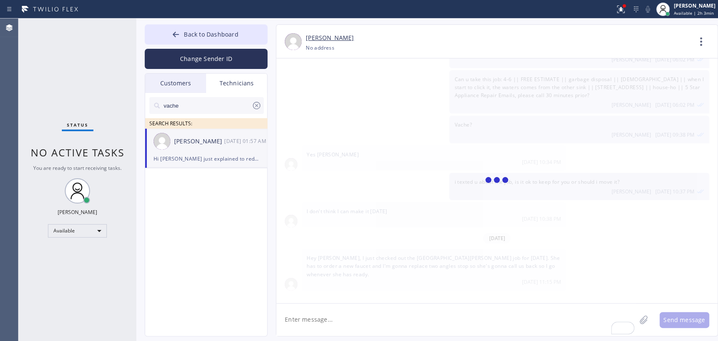
click at [338, 320] on textarea "To enrich screen reader interactions, please activate Accessibility in Grammarl…" at bounding box center [456, 320] width 360 height 32
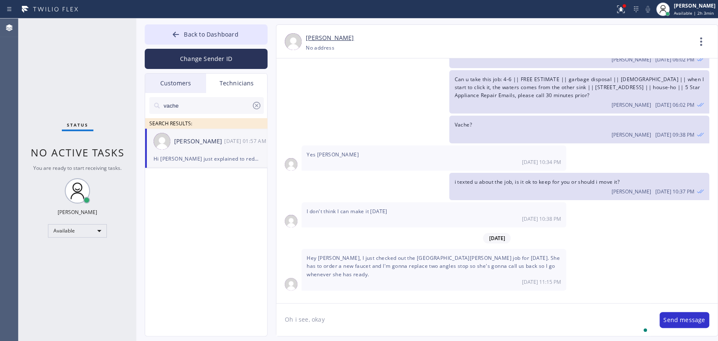
type textarea "Oh i see, okay"
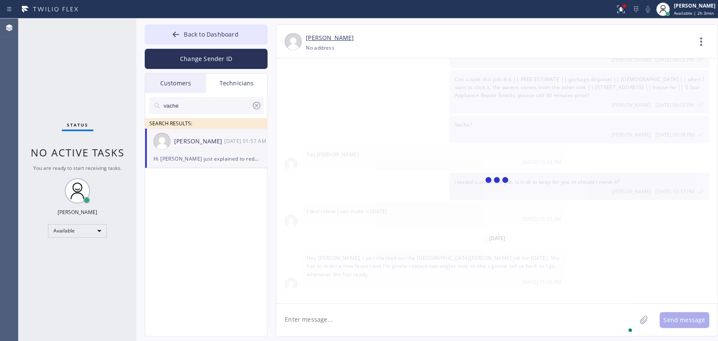
type textarea "s"
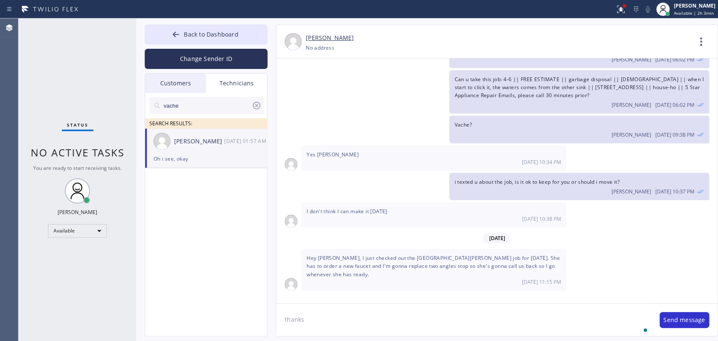
scroll to position [19990, 0]
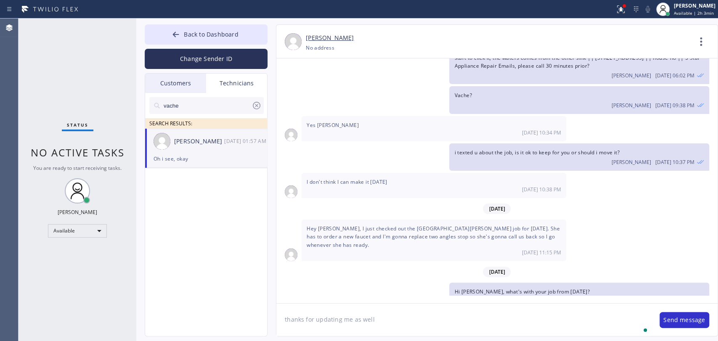
type textarea "thanks for updating me as well"
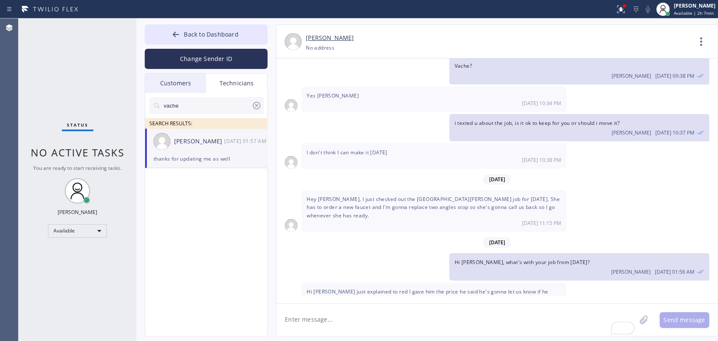
click at [257, 102] on icon at bounding box center [257, 106] width 8 height 8
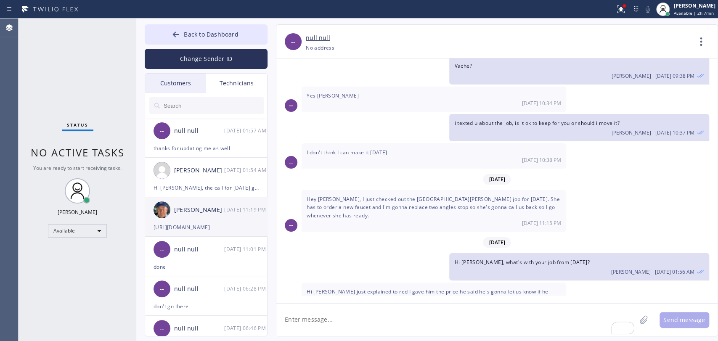
click at [227, 212] on div "[DATE] 11:19 PM" at bounding box center [246, 210] width 44 height 10
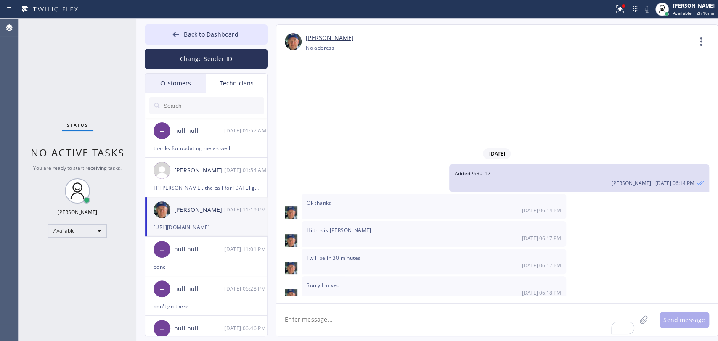
scroll to position [91144, 0]
